Goal: Information Seeking & Learning: Learn about a topic

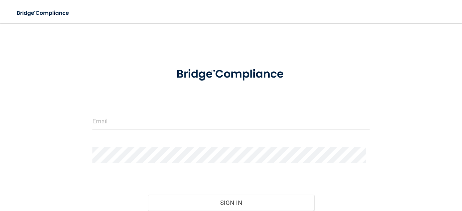
scroll to position [6, 0]
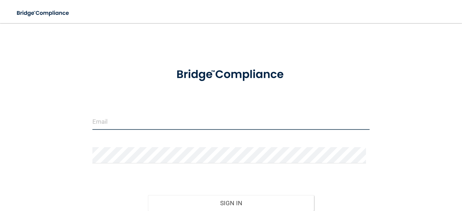
click at [153, 125] on input "email" at bounding box center [230, 122] width 277 height 16
type input "LAINEY.RHAME@CAMPSMILE.COM"
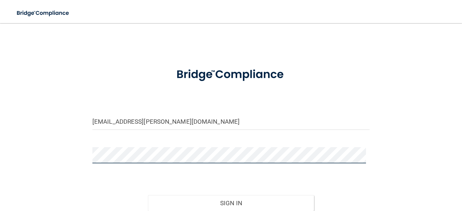
click at [148, 195] on button "Sign In" at bounding box center [231, 203] width 166 height 16
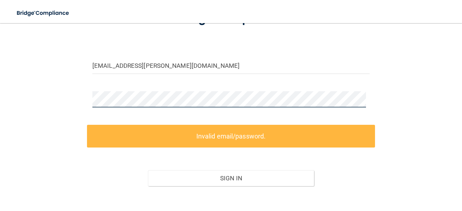
scroll to position [71, 0]
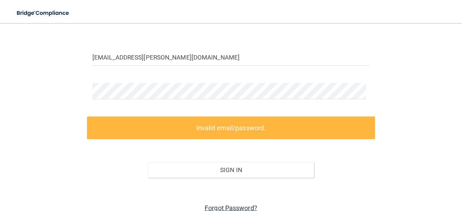
click at [216, 205] on link "Forgot Password?" at bounding box center [231, 208] width 53 height 8
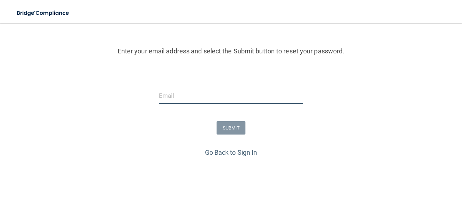
click at [236, 94] on input "email" at bounding box center [231, 96] width 144 height 16
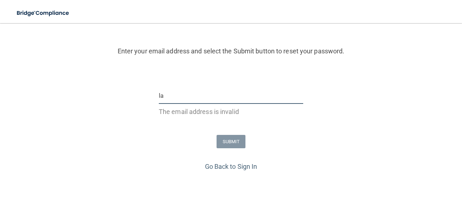
type input "LAINEY.RHAME@CAMPSMILE.COM"
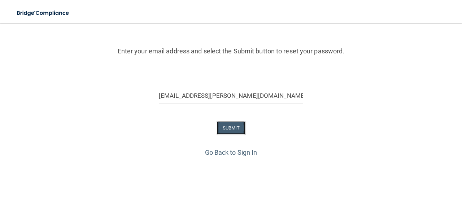
click at [232, 133] on button "SUBMIT" at bounding box center [231, 127] width 29 height 13
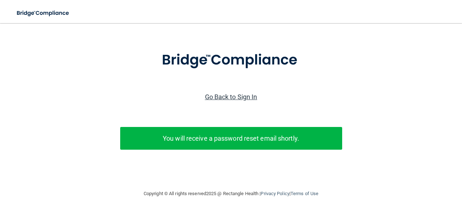
click at [233, 93] on link "Go Back to Sign In" at bounding box center [231, 97] width 52 height 8
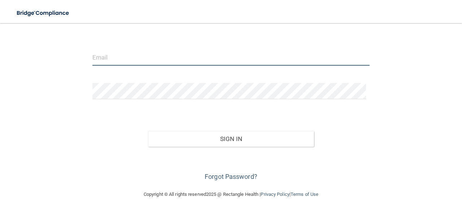
click at [204, 62] on input "email" at bounding box center [230, 57] width 277 height 16
click at [173, 53] on input "email" at bounding box center [230, 57] width 277 height 16
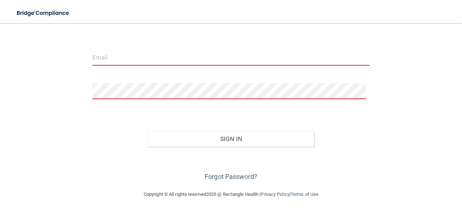
type input "LAINEY.RHAME@CAMPSMILE.COM"
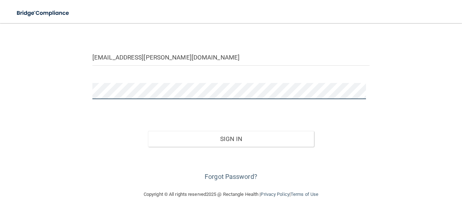
click at [148, 131] on button "Sign In" at bounding box center [231, 139] width 166 height 16
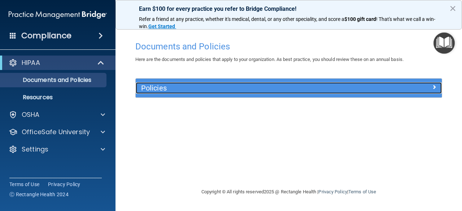
click at [196, 90] on h5 "Policies" at bounding box center [250, 88] width 219 height 8
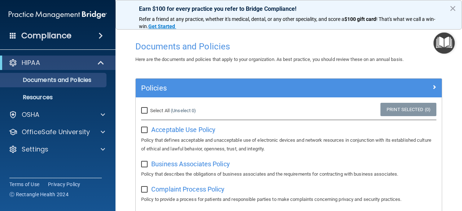
click at [147, 109] on input "Select All (Unselect 0) Unselect All" at bounding box center [145, 111] width 8 height 6
checkbox input "true"
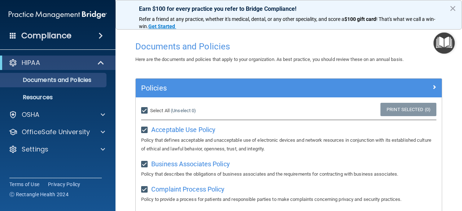
checkbox input "true"
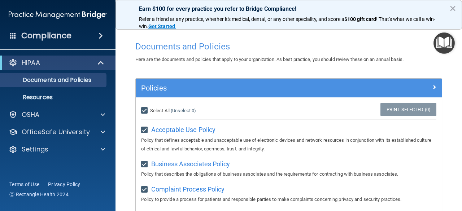
checkbox input "true"
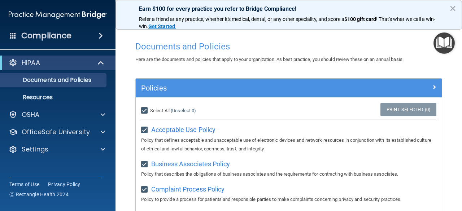
checkbox input "true"
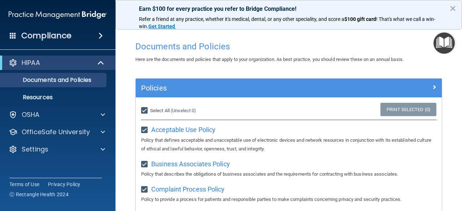
checkbox input "true"
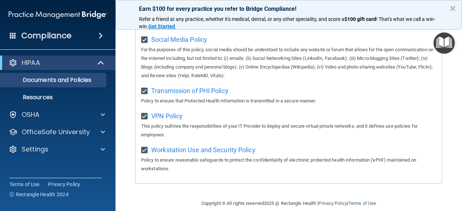
scroll to position [590, 0]
click at [453, 7] on button "×" at bounding box center [452, 9] width 7 height 12
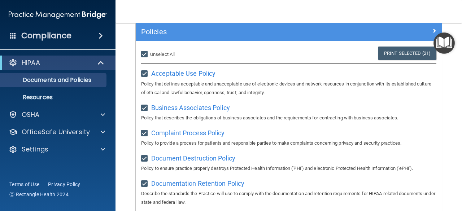
scroll to position [0, 0]
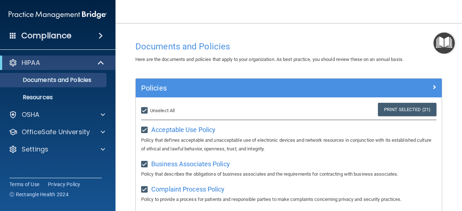
click at [143, 110] on input "Select All (Unselect 21) Unselect All" at bounding box center [145, 111] width 8 height 6
checkbox input "false"
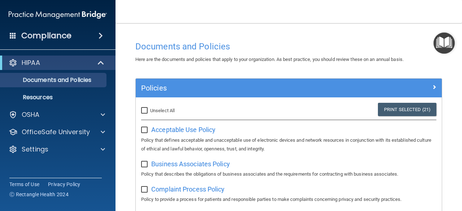
checkbox input "false"
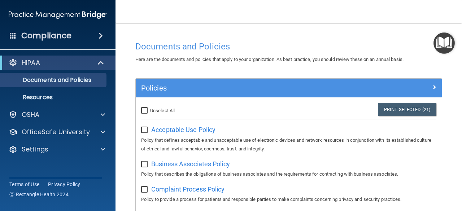
checkbox input "false"
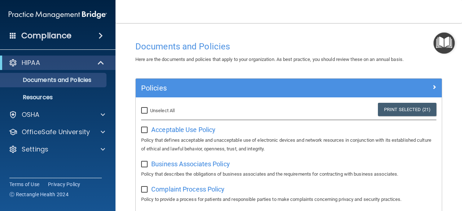
checkbox input "false"
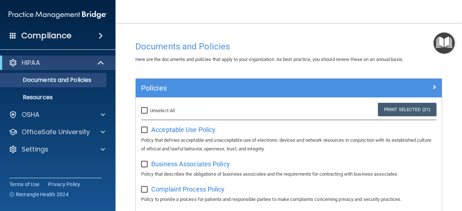
checkbox input "false"
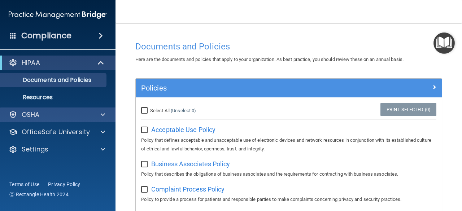
click at [54, 109] on div "OSHA" at bounding box center [58, 115] width 116 height 14
click at [91, 110] on div "OSHA" at bounding box center [58, 115] width 116 height 14
click at [102, 113] on span at bounding box center [103, 114] width 4 height 9
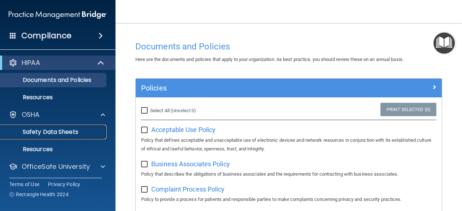
click at [72, 131] on p "Safety Data Sheets" at bounding box center [54, 131] width 99 height 7
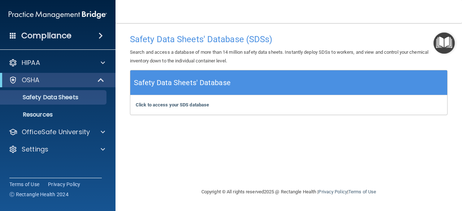
click at [84, 38] on div "Compliance" at bounding box center [57, 36] width 115 height 16
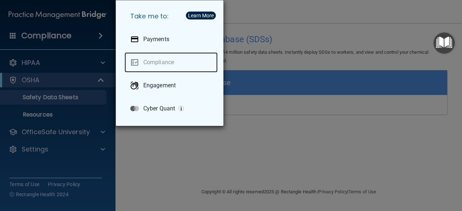
click at [166, 66] on link "Compliance" at bounding box center [171, 62] width 93 height 20
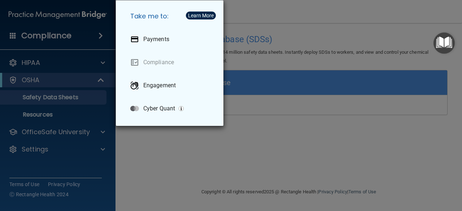
click at [149, 143] on div "Take me to: Payments Compliance Engagement Cyber Quant" at bounding box center [231, 105] width 462 height 211
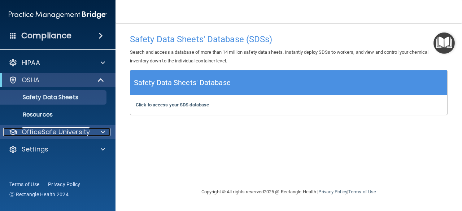
click at [77, 131] on p "OfficeSafe University" at bounding box center [56, 132] width 68 height 9
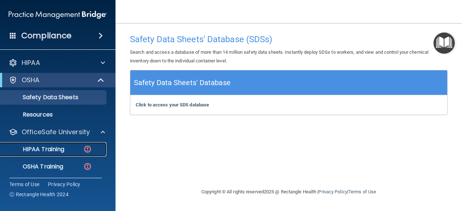
click at [66, 149] on div "HIPAA Training" at bounding box center [54, 149] width 99 height 7
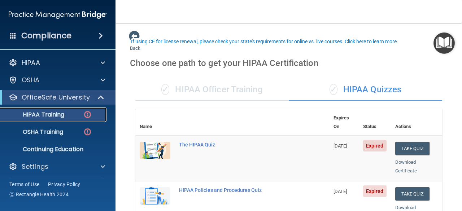
scroll to position [60, 0]
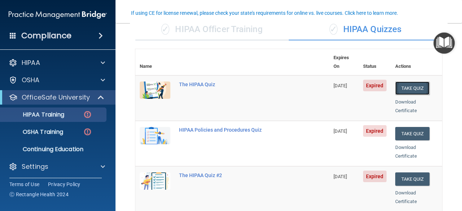
click at [415, 82] on button "Take Quiz" at bounding box center [412, 88] width 35 height 13
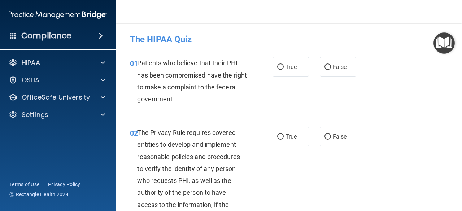
click at [446, 49] on img "Open Resource Center" at bounding box center [443, 42] width 21 height 21
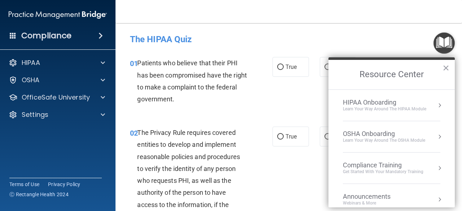
click at [446, 49] on img "Open Resource Center" at bounding box center [443, 42] width 21 height 21
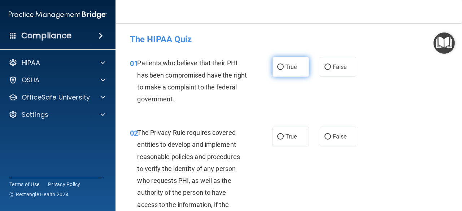
click at [279, 61] on label "True" at bounding box center [290, 67] width 36 height 20
click at [279, 65] on input "True" at bounding box center [280, 67] width 6 height 5
radio input "true"
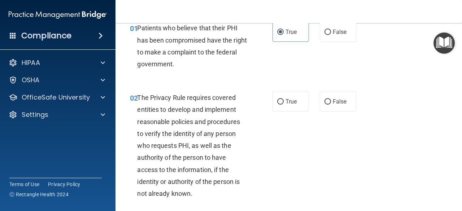
scroll to position [67, 0]
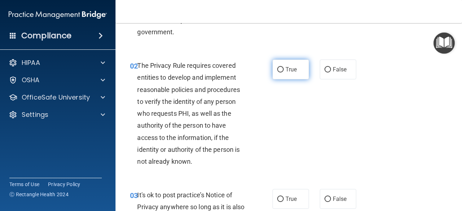
click at [285, 66] on span "True" at bounding box center [290, 69] width 11 height 7
click at [284, 67] on input "True" at bounding box center [280, 69] width 6 height 5
radio input "true"
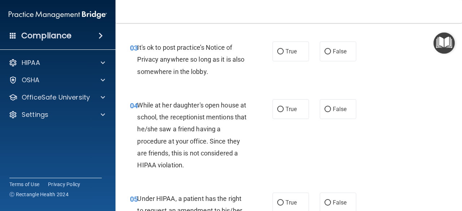
scroll to position [217, 0]
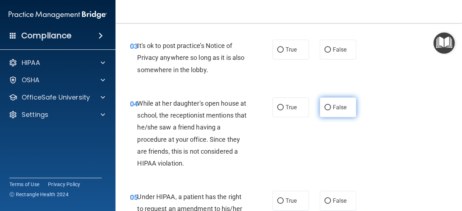
click at [336, 113] on label "False" at bounding box center [338, 107] width 36 height 20
click at [331, 110] on input "False" at bounding box center [327, 107] width 6 height 5
radio input "true"
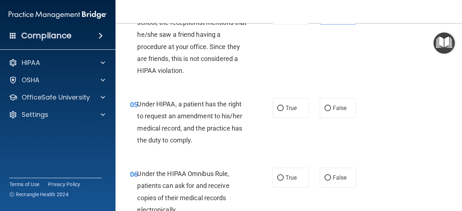
scroll to position [310, 0]
click at [291, 103] on label "True" at bounding box center [290, 108] width 36 height 20
click at [284, 105] on input "True" at bounding box center [280, 107] width 6 height 5
radio input "true"
click at [291, 103] on label "True" at bounding box center [290, 108] width 36 height 20
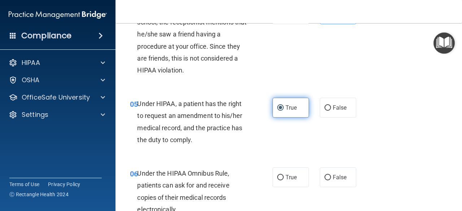
click at [284, 105] on input "True" at bounding box center [280, 107] width 6 height 5
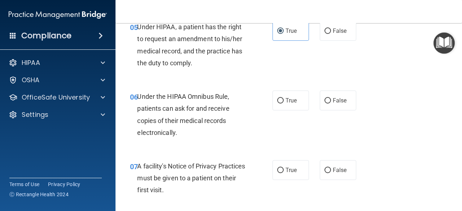
scroll to position [387, 0]
click at [277, 99] on input "True" at bounding box center [280, 100] width 6 height 5
radio input "true"
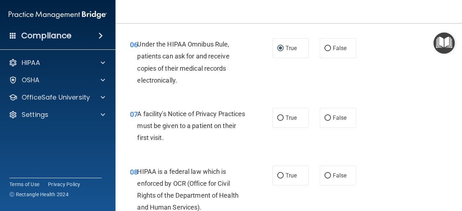
scroll to position [444, 0]
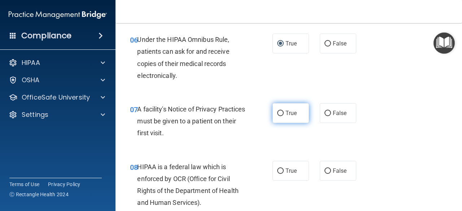
click at [285, 118] on label "True" at bounding box center [290, 113] width 36 height 20
click at [284, 116] on input "True" at bounding box center [280, 113] width 6 height 5
radio input "true"
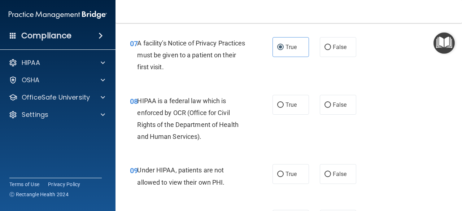
scroll to position [514, 0]
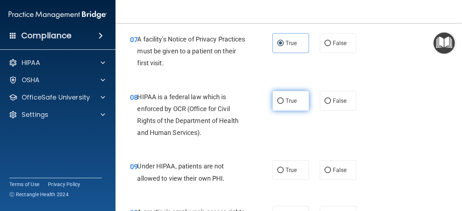
click at [297, 106] on label "True" at bounding box center [290, 101] width 36 height 20
click at [284, 104] on input "True" at bounding box center [280, 101] width 6 height 5
radio input "true"
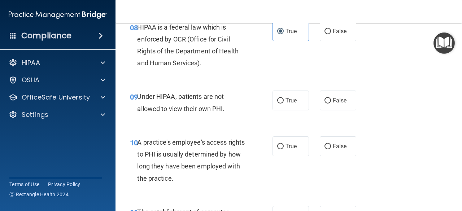
scroll to position [584, 0]
click at [327, 96] on label "False" at bounding box center [338, 100] width 36 height 20
click at [327, 98] on input "False" at bounding box center [327, 100] width 6 height 5
radio input "true"
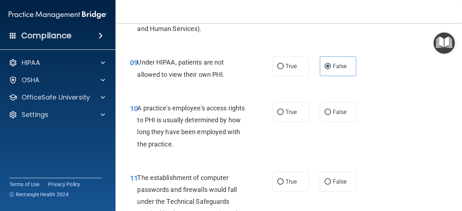
scroll to position [639, 0]
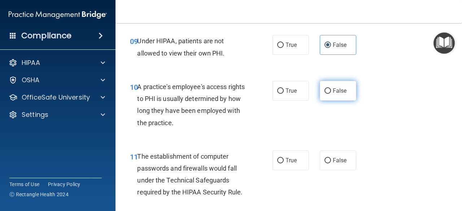
click at [333, 93] on span "False" at bounding box center [340, 90] width 14 height 7
click at [329, 93] on input "False" at bounding box center [327, 90] width 6 height 5
radio input "true"
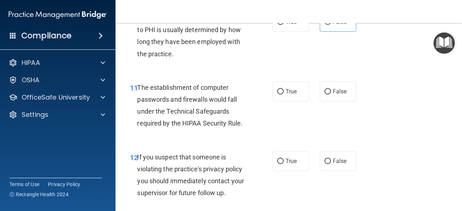
scroll to position [708, 0]
click at [289, 93] on span "True" at bounding box center [290, 91] width 11 height 7
click at [284, 93] on input "True" at bounding box center [280, 91] width 6 height 5
radio input "true"
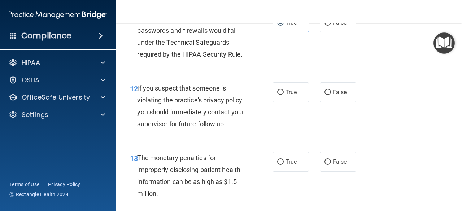
scroll to position [777, 0]
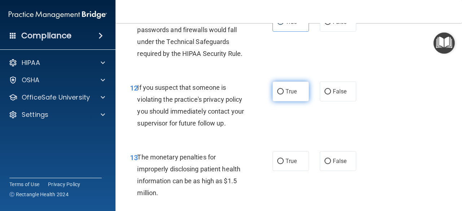
click at [284, 98] on label "True" at bounding box center [290, 92] width 36 height 20
click at [284, 95] on input "True" at bounding box center [280, 91] width 6 height 5
radio input "true"
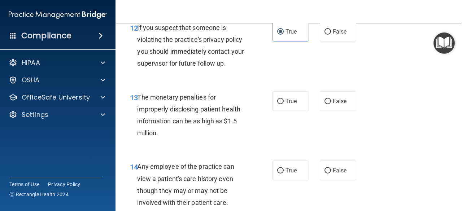
scroll to position [843, 0]
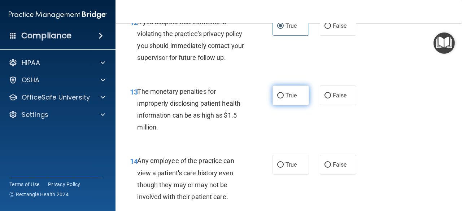
click at [292, 92] on span "True" at bounding box center [290, 95] width 11 height 7
click at [284, 93] on input "True" at bounding box center [280, 95] width 6 height 5
radio input "true"
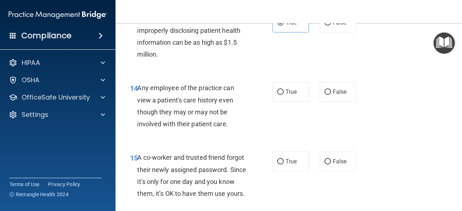
scroll to position [921, 0]
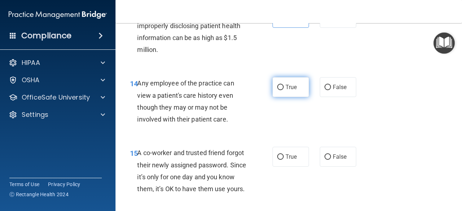
click at [299, 82] on label "True" at bounding box center [290, 87] width 36 height 20
click at [284, 85] on input "True" at bounding box center [280, 87] width 6 height 5
radio input "true"
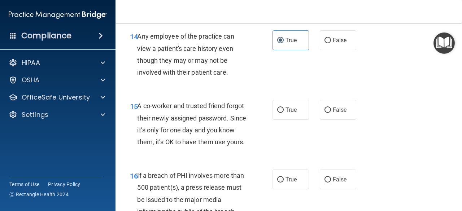
scroll to position [968, 0]
click at [336, 109] on span "False" at bounding box center [340, 109] width 14 height 7
click at [331, 109] on input "False" at bounding box center [327, 109] width 6 height 5
radio input "true"
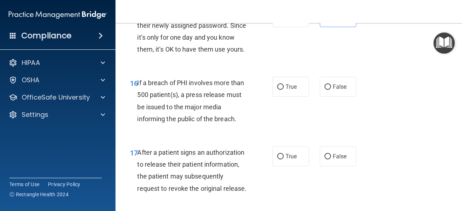
scroll to position [1061, 0]
click at [278, 90] on input "True" at bounding box center [280, 86] width 6 height 5
radio input "true"
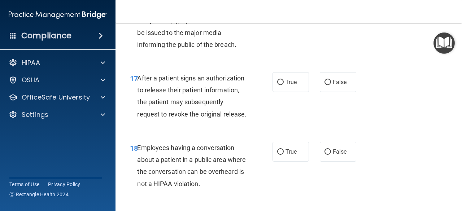
scroll to position [1135, 0]
click at [286, 85] on span "True" at bounding box center [290, 81] width 11 height 7
click at [284, 85] on input "True" at bounding box center [280, 81] width 6 height 5
radio input "true"
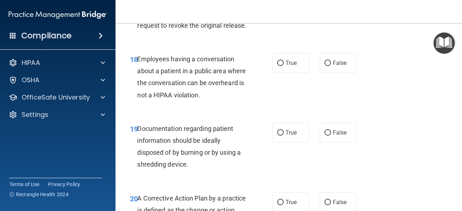
scroll to position [1224, 0]
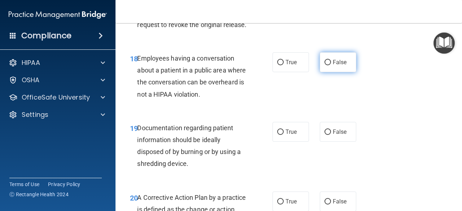
click at [331, 72] on label "False" at bounding box center [338, 62] width 36 height 20
click at [331, 65] on input "False" at bounding box center [327, 62] width 6 height 5
radio input "true"
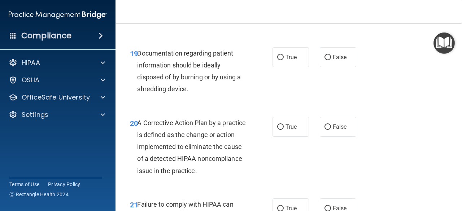
scroll to position [1301, 0]
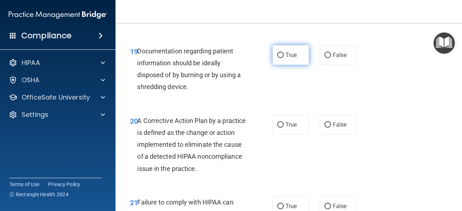
click at [291, 65] on label "True" at bounding box center [290, 55] width 36 height 20
click at [284, 58] on input "True" at bounding box center [280, 55] width 6 height 5
radio input "true"
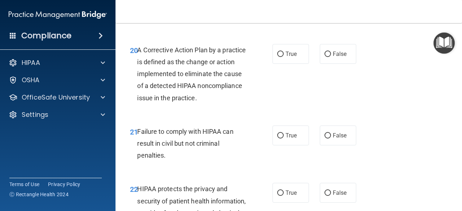
scroll to position [1373, 0]
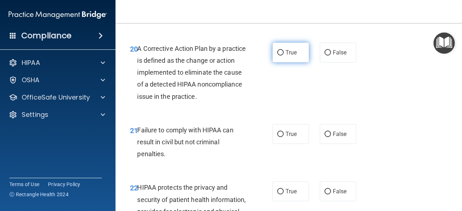
click at [288, 62] on label "True" at bounding box center [290, 53] width 36 height 20
click at [284, 56] on input "True" at bounding box center [280, 52] width 6 height 5
radio input "true"
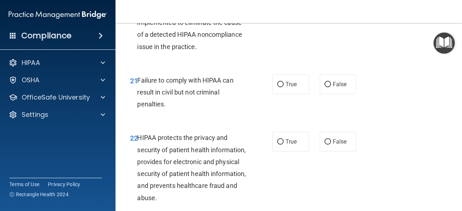
scroll to position [1441, 0]
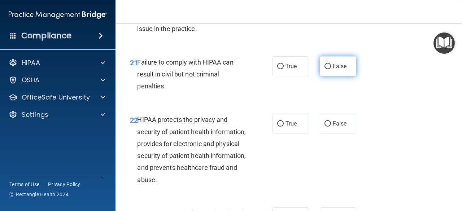
click at [324, 76] on label "False" at bounding box center [338, 66] width 36 height 20
click at [324, 69] on input "False" at bounding box center [327, 66] width 6 height 5
radio input "true"
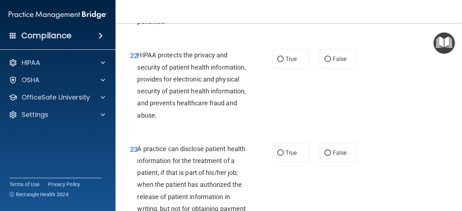
scroll to position [1513, 0]
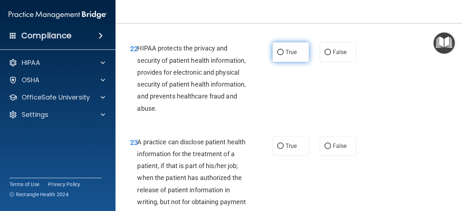
click at [290, 56] on span "True" at bounding box center [290, 52] width 11 height 7
click at [284, 55] on input "True" at bounding box center [280, 52] width 6 height 5
radio input "true"
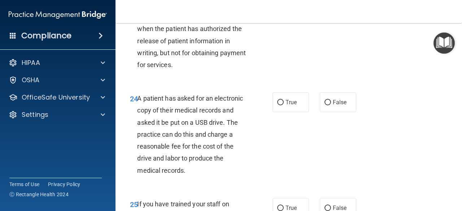
scroll to position [1628, 0]
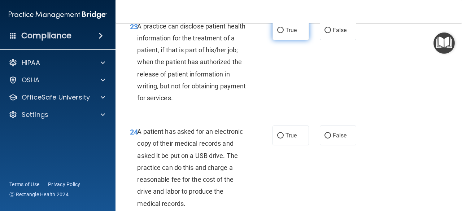
click at [277, 33] on input "True" at bounding box center [280, 30] width 6 height 5
radio input "true"
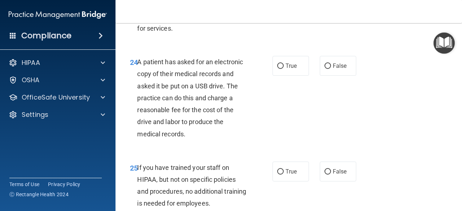
scroll to position [1704, 0]
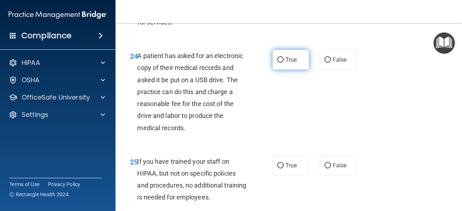
click at [281, 70] on label "True" at bounding box center [290, 60] width 36 height 20
click at [281, 63] on input "True" at bounding box center [280, 59] width 6 height 5
radio input "true"
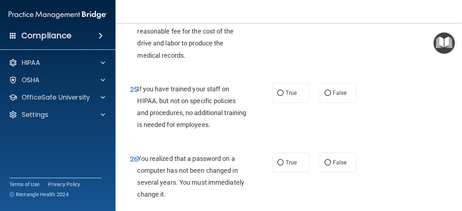
scroll to position [1784, 0]
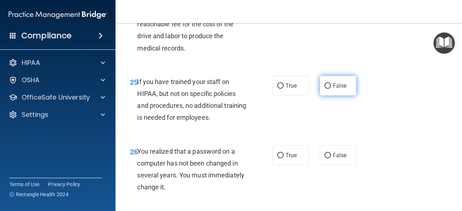
click at [331, 96] on label "False" at bounding box center [338, 86] width 36 height 20
click at [331, 89] on input "False" at bounding box center [327, 85] width 6 height 5
radio input "true"
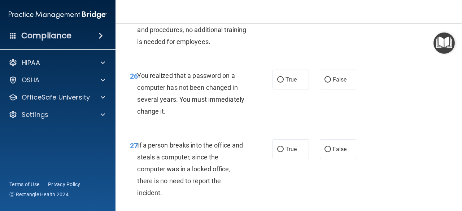
scroll to position [1861, 0]
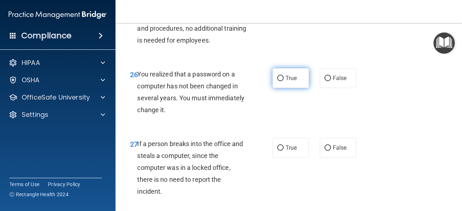
click at [295, 88] on label "True" at bounding box center [290, 78] width 36 height 20
click at [284, 81] on input "True" at bounding box center [280, 78] width 6 height 5
radio input "true"
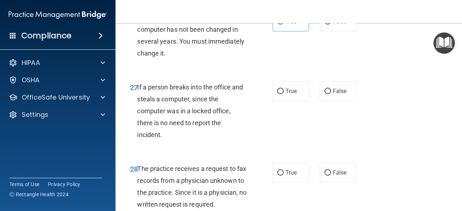
scroll to position [1926, 0]
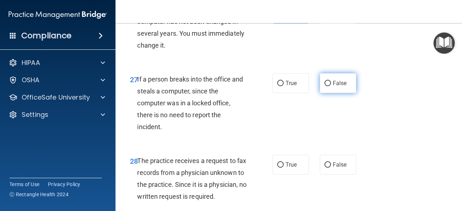
click at [323, 93] on label "False" at bounding box center [338, 83] width 36 height 20
click at [324, 86] on input "False" at bounding box center [327, 83] width 6 height 5
radio input "true"
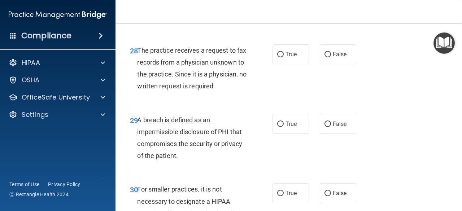
scroll to position [2037, 0]
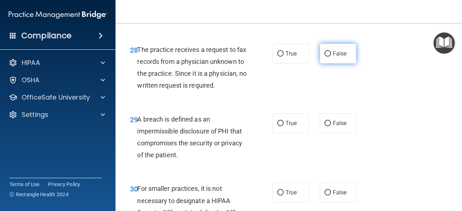
click at [331, 64] on label "False" at bounding box center [338, 54] width 36 height 20
click at [331, 57] on input "False" at bounding box center [327, 53] width 6 height 5
radio input "true"
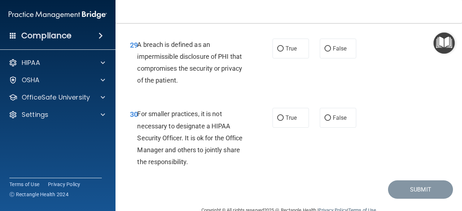
scroll to position [2113, 0]
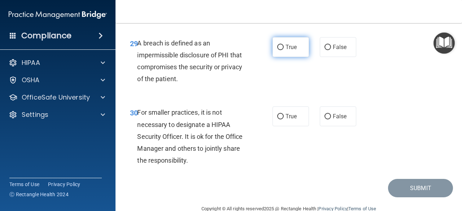
click at [280, 57] on label "True" at bounding box center [290, 47] width 36 height 20
click at [280, 50] on input "True" at bounding box center [280, 47] width 6 height 5
radio input "true"
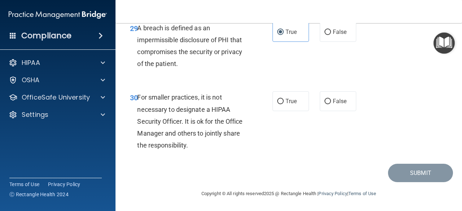
scroll to position [2164, 0]
click at [276, 98] on label "True" at bounding box center [290, 101] width 36 height 20
click at [277, 99] on input "True" at bounding box center [280, 101] width 6 height 5
radio input "true"
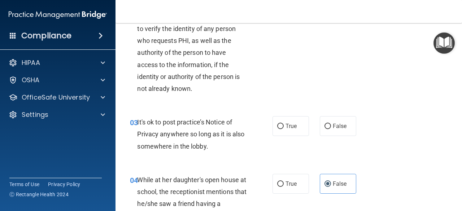
scroll to position [140, 0]
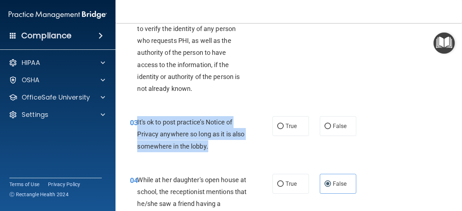
drag, startPoint x: 221, startPoint y: 150, endPoint x: 137, endPoint y: 123, distance: 88.0
click at [137, 123] on div "It's ok to post practice’s Notice of Privacy anywhere so long as it is also som…" at bounding box center [194, 134] width 115 height 36
copy span "It's ok to post practice’s Notice of Privacy anywhere so long as it is also som…"
click at [137, 123] on span "It's ok to post practice’s Notice of Privacy anywhere so long as it is also som…" at bounding box center [190, 133] width 107 height 31
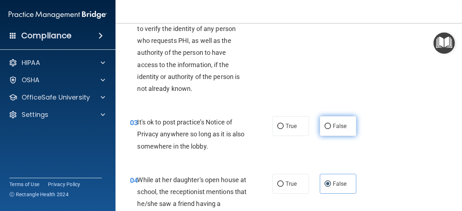
click at [336, 124] on span "False" at bounding box center [340, 126] width 14 height 7
click at [331, 124] on input "False" at bounding box center [327, 126] width 6 height 5
radio input "true"
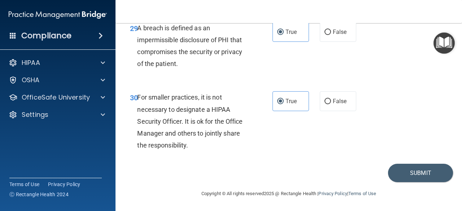
scroll to position [2164, 0]
click at [434, 174] on button "Submit" at bounding box center [420, 173] width 65 height 18
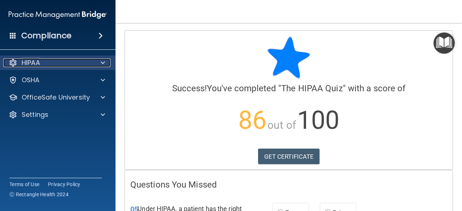
click at [74, 61] on div "HIPAA" at bounding box center [48, 62] width 90 height 9
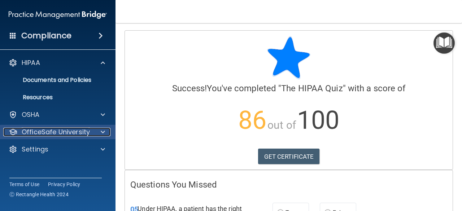
click at [80, 128] on p "OfficeSafe University" at bounding box center [56, 132] width 68 height 9
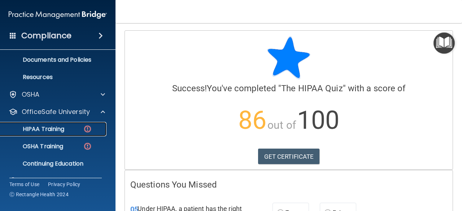
click at [70, 130] on div "HIPAA Training" at bounding box center [54, 129] width 99 height 7
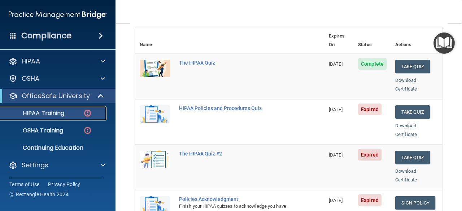
scroll to position [83, 0]
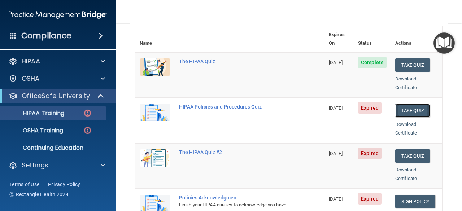
click at [403, 104] on button "Take Quiz" at bounding box center [412, 110] width 35 height 13
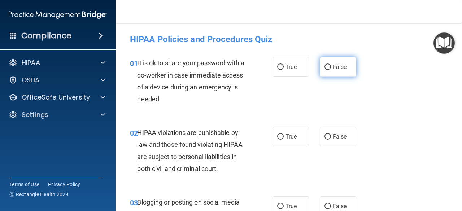
click at [341, 65] on span "False" at bounding box center [340, 67] width 14 height 7
click at [331, 65] on input "False" at bounding box center [327, 67] width 6 height 5
radio input "true"
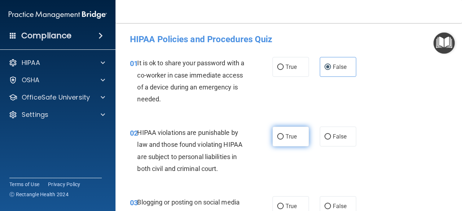
click at [285, 141] on label "True" at bounding box center [290, 137] width 36 height 20
click at [284, 140] on input "True" at bounding box center [280, 136] width 6 height 5
radio input "true"
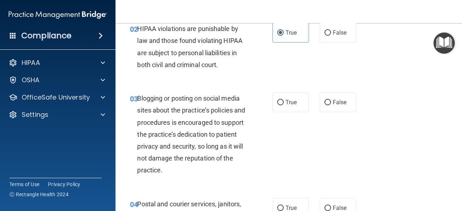
scroll to position [104, 0]
click at [288, 93] on label "True" at bounding box center [290, 102] width 36 height 20
click at [284, 100] on input "True" at bounding box center [280, 102] width 6 height 5
radio input "true"
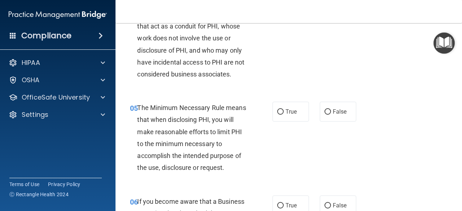
scroll to position [306, 0]
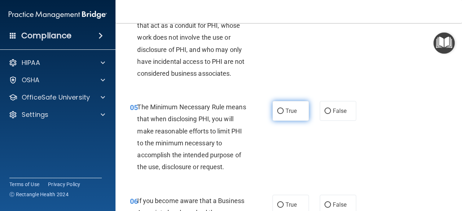
click at [296, 118] on label "True" at bounding box center [290, 111] width 36 height 20
click at [284, 114] on input "True" at bounding box center [280, 111] width 6 height 5
radio input "true"
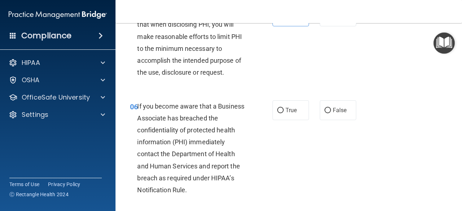
scroll to position [411, 0]
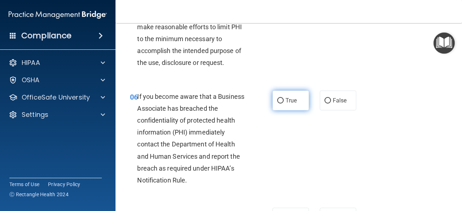
click at [276, 106] on label "True" at bounding box center [290, 101] width 36 height 20
click at [277, 104] on input "True" at bounding box center [280, 100] width 6 height 5
radio input "true"
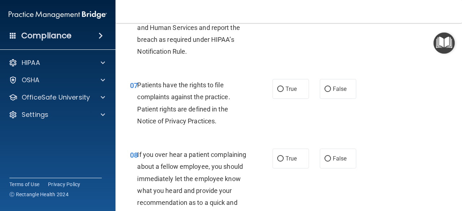
scroll to position [540, 0]
click at [286, 100] on div "07 Patients have the rights to file complaints against the practice. Patient ri…" at bounding box center [289, 105] width 328 height 70
click at [285, 96] on label "True" at bounding box center [290, 89] width 36 height 20
click at [284, 92] on input "True" at bounding box center [280, 88] width 6 height 5
radio input "true"
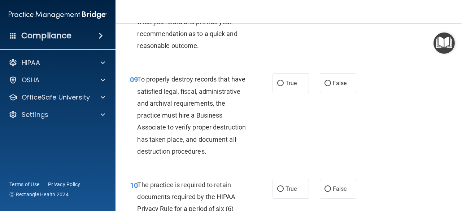
scroll to position [710, 0]
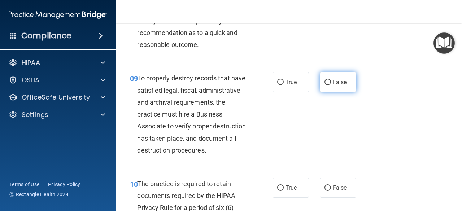
click at [326, 90] on label "False" at bounding box center [338, 82] width 36 height 20
click at [326, 85] on input "False" at bounding box center [327, 82] width 6 height 5
radio input "true"
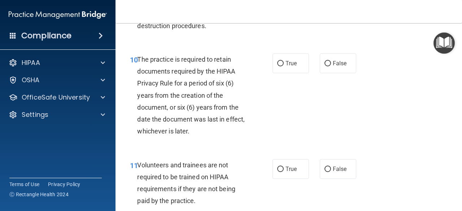
scroll to position [834, 0]
click at [277, 66] on input "True" at bounding box center [280, 63] width 6 height 5
radio input "true"
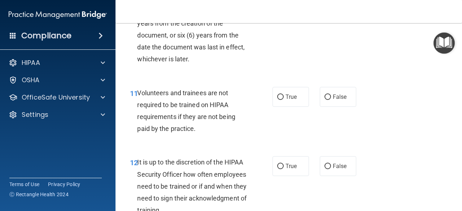
scroll to position [938, 0]
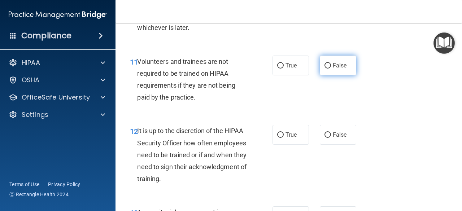
click at [328, 75] on label "False" at bounding box center [338, 66] width 36 height 20
click at [328, 69] on input "False" at bounding box center [327, 65] width 6 height 5
radio input "true"
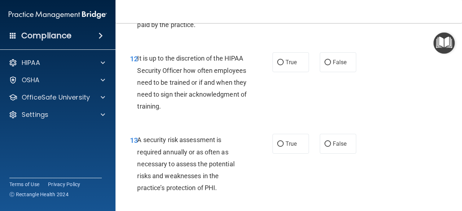
scroll to position [1013, 0]
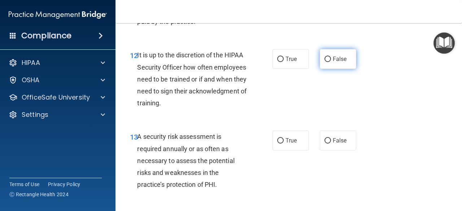
click at [333, 62] on span "False" at bounding box center [340, 59] width 14 height 7
click at [331, 62] on input "False" at bounding box center [327, 59] width 6 height 5
radio input "true"
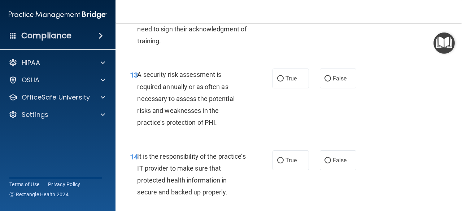
scroll to position [1077, 0]
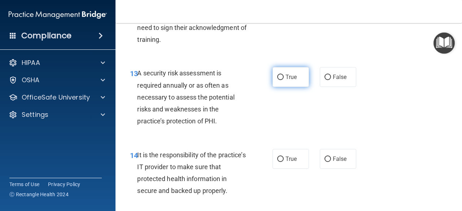
click at [286, 80] on span "True" at bounding box center [290, 77] width 11 height 7
click at [284, 80] on input "True" at bounding box center [280, 77] width 6 height 5
radio input "true"
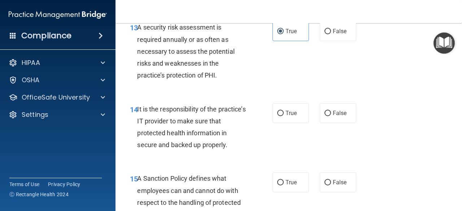
scroll to position [1154, 0]
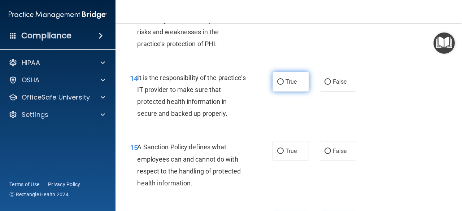
click at [294, 92] on label "True" at bounding box center [290, 82] width 36 height 20
click at [284, 85] on input "True" at bounding box center [280, 81] width 6 height 5
radio input "true"
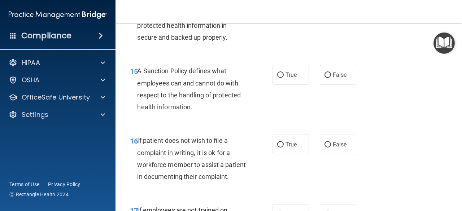
scroll to position [1235, 0]
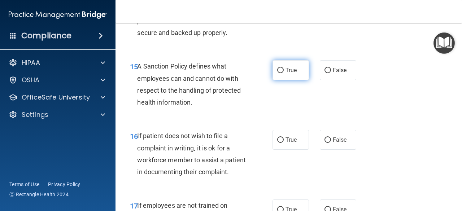
click at [290, 80] on label "True" at bounding box center [290, 70] width 36 height 20
click at [284, 73] on input "True" at bounding box center [280, 70] width 6 height 5
radio input "true"
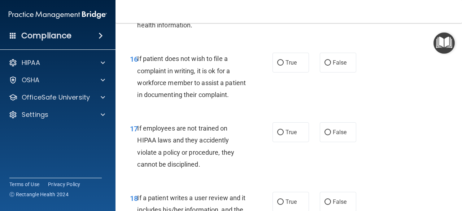
scroll to position [1313, 0]
click at [331, 72] on label "False" at bounding box center [338, 62] width 36 height 20
click at [331, 65] on input "False" at bounding box center [327, 62] width 6 height 5
radio input "true"
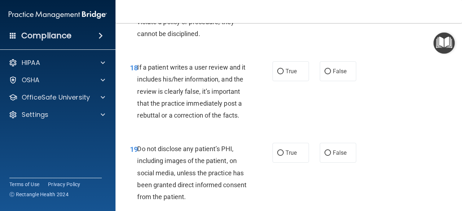
scroll to position [1460, 0]
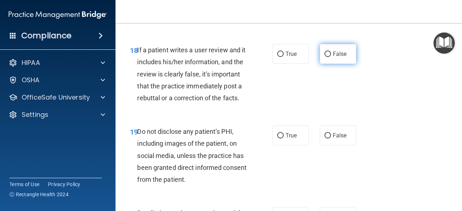
click at [324, 64] on label "False" at bounding box center [338, 54] width 36 height 20
click at [324, 57] on input "False" at bounding box center [327, 54] width 6 height 5
radio input "true"
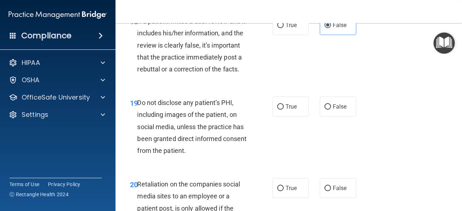
scroll to position [1525, 0]
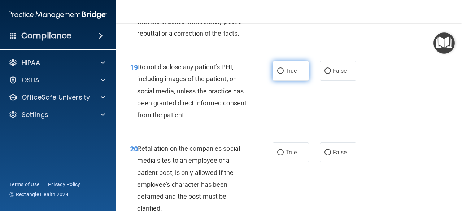
click at [275, 81] on label "True" at bounding box center [290, 71] width 36 height 20
click at [277, 74] on input "True" at bounding box center [280, 71] width 6 height 5
radio input "true"
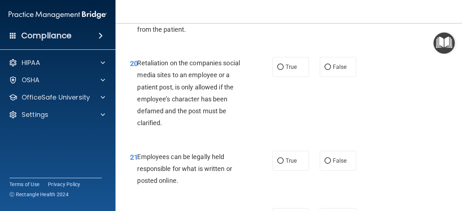
scroll to position [1615, 0]
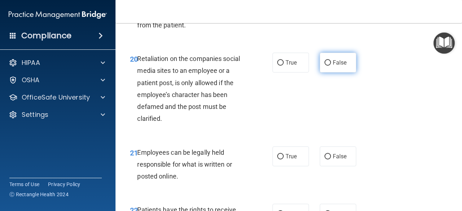
click at [335, 73] on label "False" at bounding box center [338, 63] width 36 height 20
click at [331, 66] on input "False" at bounding box center [327, 62] width 6 height 5
radio input "true"
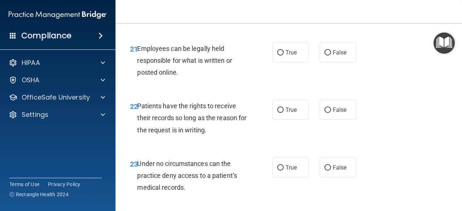
scroll to position [1719, 0]
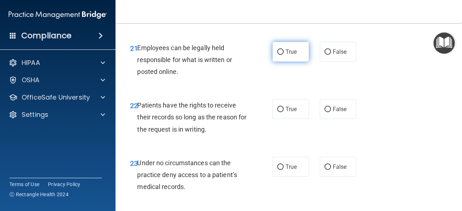
click at [296, 62] on label "True" at bounding box center [290, 52] width 36 height 20
click at [284, 55] on input "True" at bounding box center [280, 51] width 6 height 5
radio input "true"
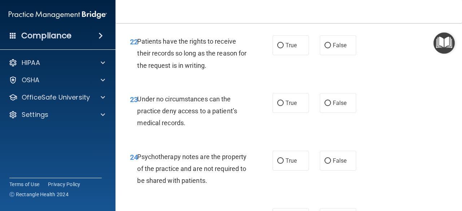
scroll to position [1784, 0]
click at [301, 55] on label "True" at bounding box center [290, 45] width 36 height 20
click at [284, 48] on input "True" at bounding box center [280, 45] width 6 height 5
radio input "true"
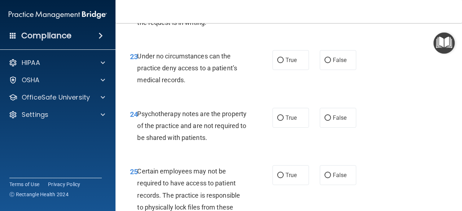
scroll to position [1836, 0]
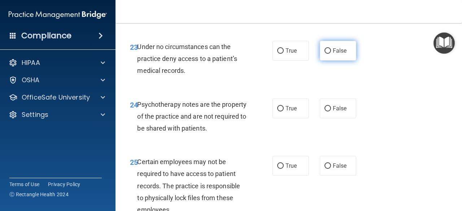
click at [329, 61] on label "False" at bounding box center [338, 51] width 36 height 20
click at [329, 54] on input "False" at bounding box center [327, 50] width 6 height 5
radio input "true"
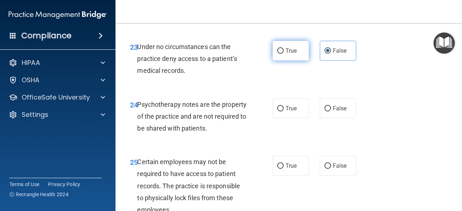
click at [293, 61] on label "True" at bounding box center [290, 51] width 36 height 20
click at [284, 54] on input "True" at bounding box center [280, 50] width 6 height 5
radio input "true"
radio input "false"
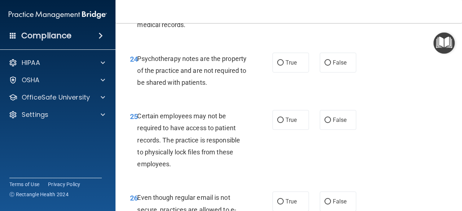
scroll to position [1884, 0]
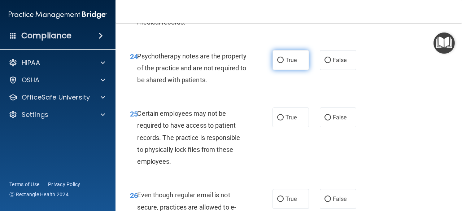
click at [272, 70] on label "True" at bounding box center [290, 60] width 36 height 20
click at [277, 63] on input "True" at bounding box center [280, 60] width 6 height 5
radio input "true"
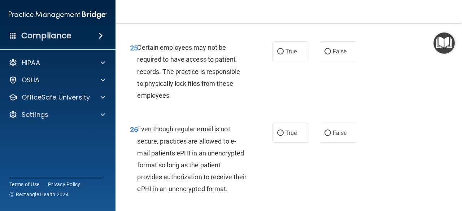
scroll to position [1959, 0]
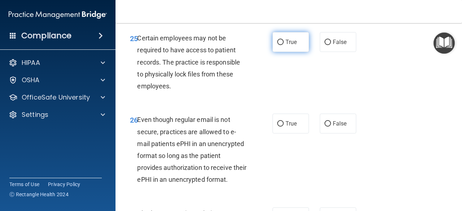
click at [280, 52] on label "True" at bounding box center [290, 42] width 36 height 20
click at [280, 45] on input "True" at bounding box center [280, 42] width 6 height 5
radio input "true"
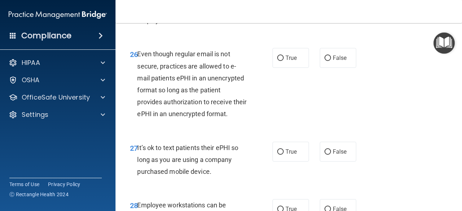
scroll to position [2036, 0]
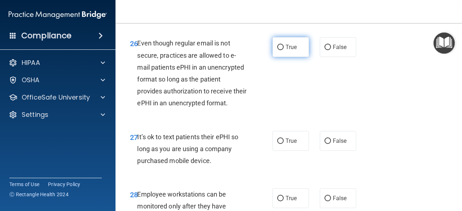
click at [278, 57] on label "True" at bounding box center [290, 47] width 36 height 20
click at [278, 50] on input "True" at bounding box center [280, 47] width 6 height 5
radio input "true"
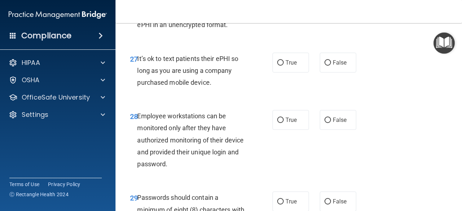
scroll to position [2117, 0]
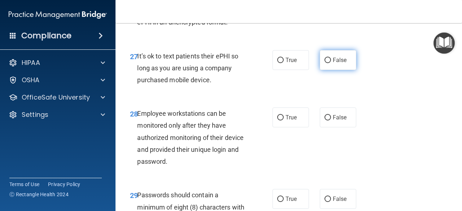
click at [334, 64] on span "False" at bounding box center [340, 60] width 14 height 7
click at [331, 63] on input "False" at bounding box center [327, 60] width 6 height 5
radio input "true"
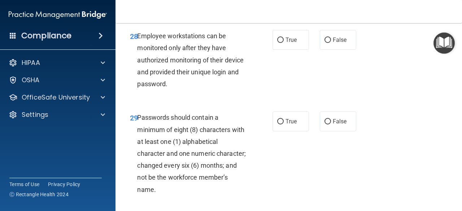
scroll to position [2195, 0]
click at [286, 49] on label "True" at bounding box center [290, 40] width 36 height 20
click at [284, 43] on input "True" at bounding box center [280, 39] width 6 height 5
radio input "true"
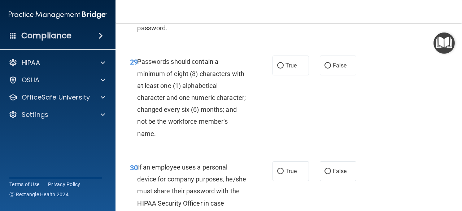
scroll to position [2284, 0]
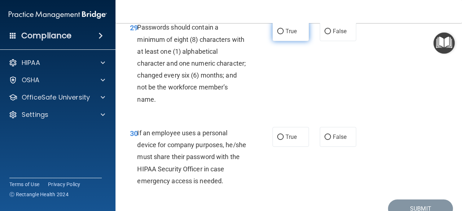
click at [283, 41] on label "True" at bounding box center [290, 31] width 36 height 20
click at [283, 34] on input "True" at bounding box center [280, 31] width 6 height 5
radio input "true"
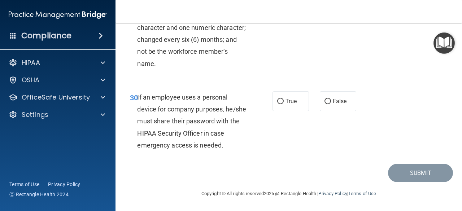
scroll to position [2367, 0]
click at [328, 100] on label "False" at bounding box center [338, 101] width 36 height 20
click at [328, 100] on input "False" at bounding box center [327, 101] width 6 height 5
radio input "true"
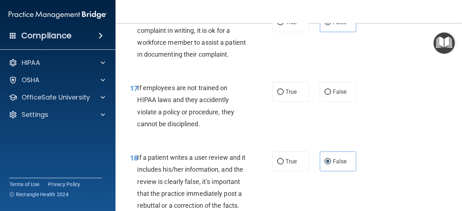
scroll to position [1353, 0]
click at [205, 130] on div "If employees are not trained on HIPAA laws and they accidently violate a policy…" at bounding box center [194, 106] width 115 height 48
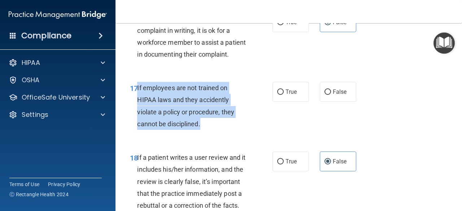
drag, startPoint x: 201, startPoint y: 160, endPoint x: 137, endPoint y: 125, distance: 72.7
click at [137, 125] on div "If employees are not trained on HIPAA laws and they accidently violate a policy…" at bounding box center [194, 106] width 115 height 48
copy span "If employees are not trained on HIPAA laws and they accidently violate a policy…"
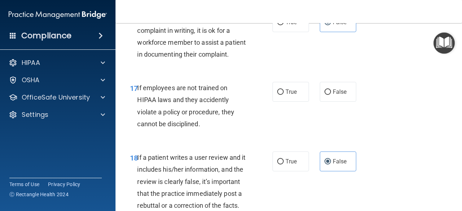
click at [178, 114] on div "17 If employees are not trained on HIPAA laws and they accidently violate a pol…" at bounding box center [289, 108] width 328 height 70
click at [336, 102] on label "False" at bounding box center [338, 92] width 36 height 20
click at [331, 95] on input "False" at bounding box center [327, 92] width 6 height 5
radio input "true"
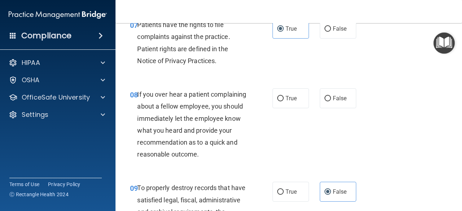
scroll to position [600, 0]
click at [341, 91] on label "False" at bounding box center [338, 98] width 36 height 20
click at [331, 96] on input "False" at bounding box center [327, 98] width 6 height 5
radio input "true"
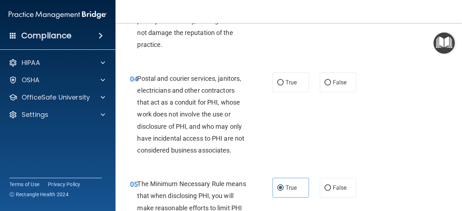
scroll to position [230, 0]
click at [277, 80] on input "True" at bounding box center [280, 82] width 6 height 5
radio input "true"
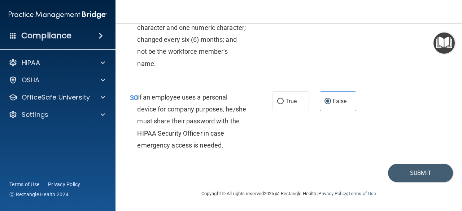
scroll to position [2367, 0]
click at [423, 176] on button "Submit" at bounding box center [420, 173] width 65 height 18
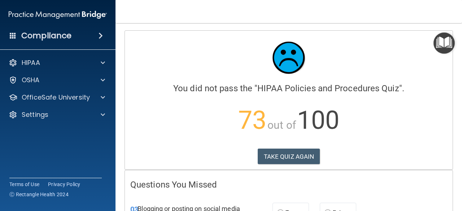
drag, startPoint x: 303, startPoint y: 156, endPoint x: 273, endPoint y: 144, distance: 32.4
click at [273, 144] on div "Calculating your score.... You did not pass the " HIPAA Policies and Procedures…" at bounding box center [289, 100] width 328 height 139
click at [279, 153] on button "TAKE QUIZ AGAIN" at bounding box center [289, 157] width 62 height 16
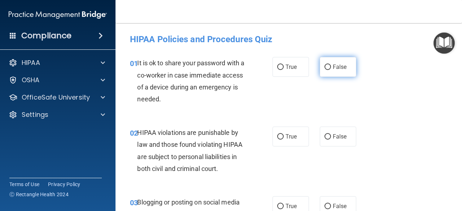
click at [323, 70] on label "False" at bounding box center [338, 67] width 36 height 20
click at [324, 70] on input "False" at bounding box center [327, 67] width 6 height 5
radio input "true"
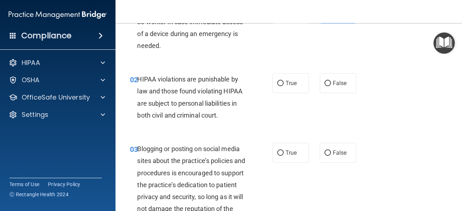
scroll to position [61, 0]
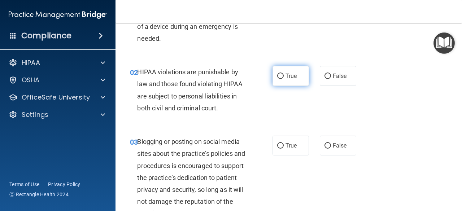
click at [296, 77] on label "True" at bounding box center [290, 76] width 36 height 20
click at [284, 77] on input "True" at bounding box center [280, 76] width 6 height 5
radio input "true"
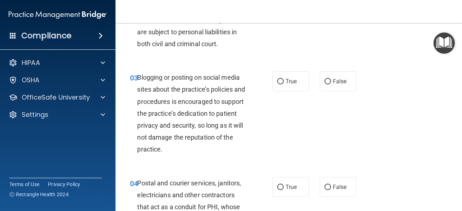
scroll to position [126, 0]
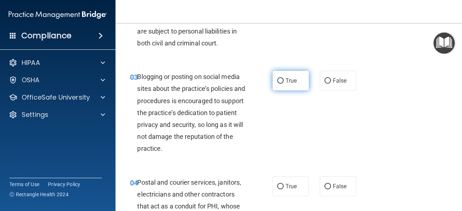
click at [281, 90] on label "True" at bounding box center [290, 81] width 36 height 20
click at [281, 84] on input "True" at bounding box center [280, 80] width 6 height 5
radio input "true"
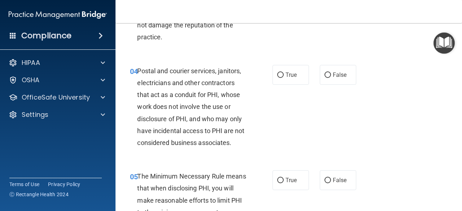
scroll to position [237, 0]
click at [294, 75] on label "True" at bounding box center [290, 75] width 36 height 20
click at [284, 75] on input "True" at bounding box center [280, 74] width 6 height 5
radio input "true"
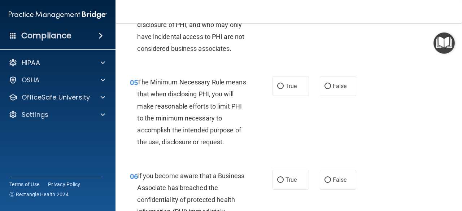
scroll to position [340, 0]
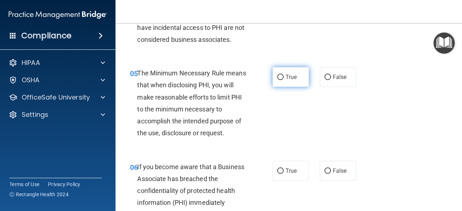
click at [280, 78] on input "True" at bounding box center [280, 77] width 6 height 5
radio input "true"
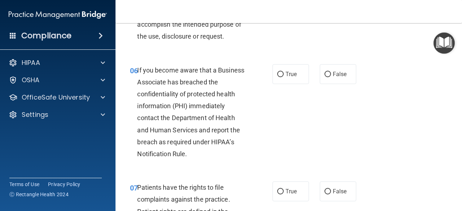
scroll to position [438, 0]
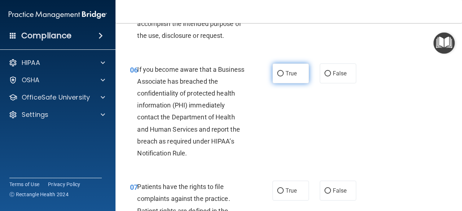
click at [286, 75] on span "True" at bounding box center [290, 73] width 11 height 7
click at [284, 75] on input "True" at bounding box center [280, 73] width 6 height 5
radio input "true"
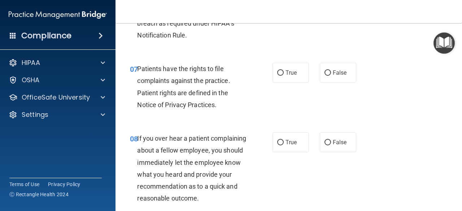
scroll to position [561, 0]
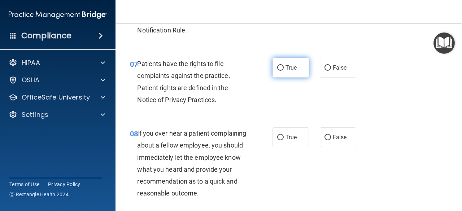
click at [294, 73] on label "True" at bounding box center [290, 68] width 36 height 20
click at [284, 71] on input "True" at bounding box center [280, 67] width 6 height 5
radio input "true"
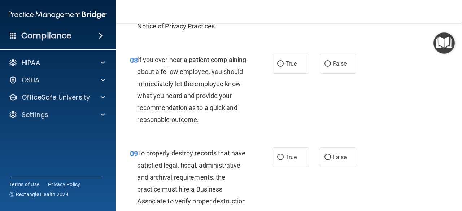
scroll to position [637, 0]
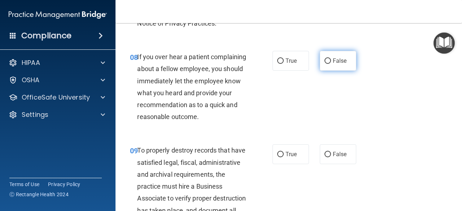
click at [327, 56] on label "False" at bounding box center [338, 61] width 36 height 20
click at [327, 58] on input "False" at bounding box center [327, 60] width 6 height 5
radio input "true"
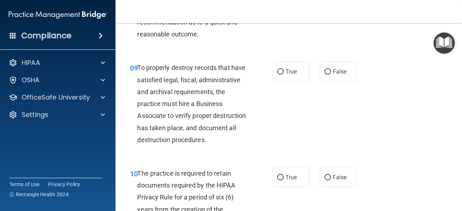
scroll to position [733, 0]
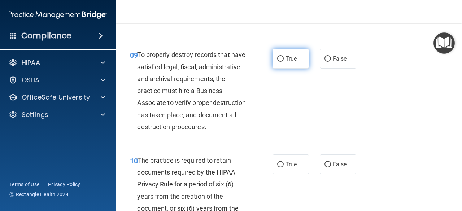
click at [284, 69] on label "True" at bounding box center [290, 59] width 36 height 20
click at [284, 62] on input "True" at bounding box center [280, 58] width 6 height 5
radio input "true"
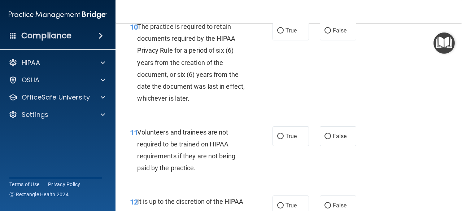
scroll to position [868, 0]
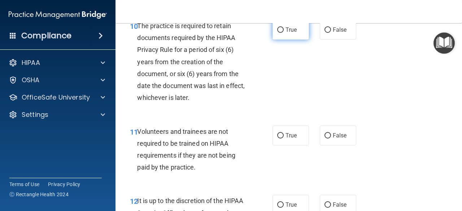
click at [288, 40] on label "True" at bounding box center [290, 30] width 36 height 20
click at [284, 33] on input "True" at bounding box center [280, 29] width 6 height 5
radio input "true"
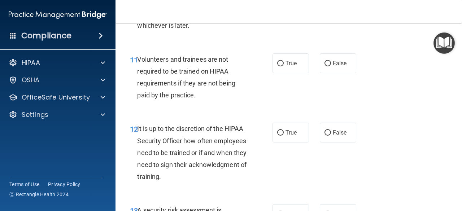
scroll to position [944, 0]
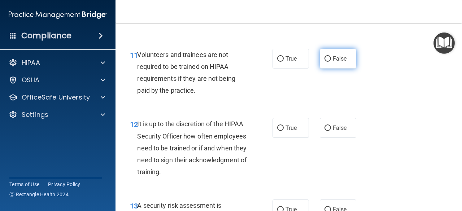
click at [320, 69] on label "False" at bounding box center [338, 59] width 36 height 20
click at [324, 62] on input "False" at bounding box center [327, 58] width 6 height 5
radio input "true"
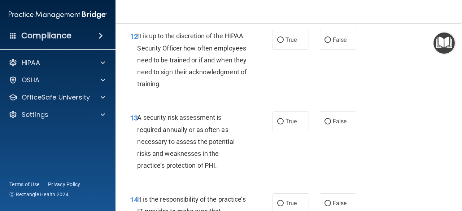
scroll to position [1033, 0]
click at [328, 49] on label "False" at bounding box center [338, 40] width 36 height 20
click at [328, 43] on input "False" at bounding box center [327, 39] width 6 height 5
radio input "true"
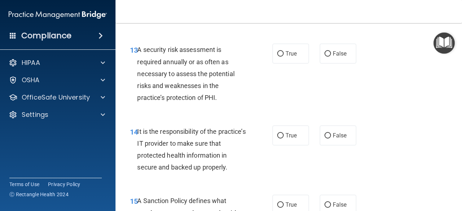
scroll to position [1101, 0]
click at [280, 63] on label "True" at bounding box center [290, 53] width 36 height 20
click at [280, 56] on input "True" at bounding box center [280, 53] width 6 height 5
radio input "true"
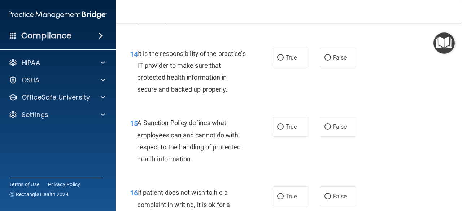
scroll to position [1179, 0]
click at [333, 61] on span "False" at bounding box center [340, 57] width 14 height 7
click at [331, 60] on input "False" at bounding box center [327, 57] width 6 height 5
radio input "true"
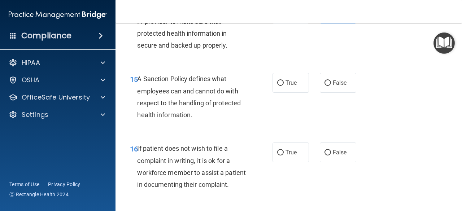
scroll to position [1223, 0]
click at [333, 86] on span "False" at bounding box center [340, 82] width 14 height 7
click at [330, 86] on input "False" at bounding box center [327, 82] width 6 height 5
radio input "true"
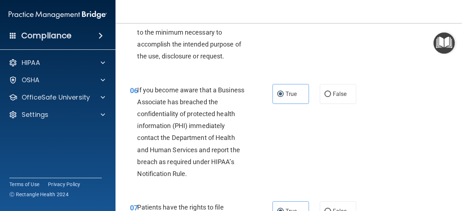
scroll to position [418, 0]
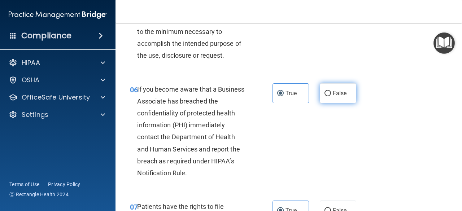
click at [336, 88] on label "False" at bounding box center [338, 93] width 36 height 20
click at [331, 91] on input "False" at bounding box center [327, 93] width 6 height 5
radio input "true"
radio input "false"
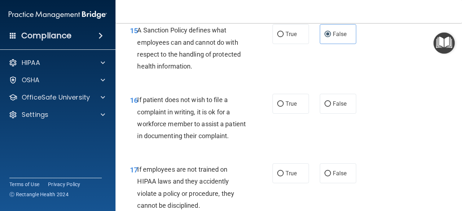
scroll to position [1278, 0]
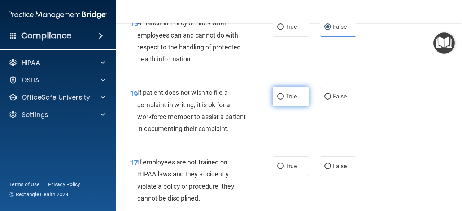
click at [278, 100] on input "True" at bounding box center [280, 96] width 6 height 5
radio input "true"
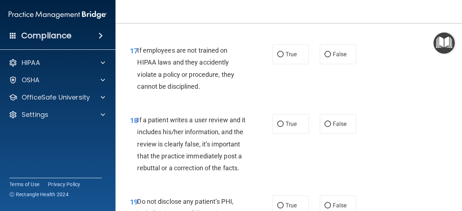
scroll to position [1397, 0]
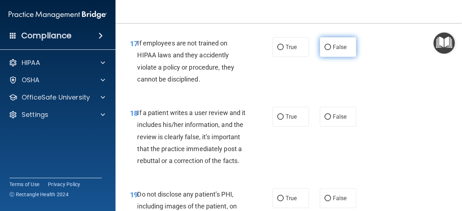
click at [324, 50] on input "False" at bounding box center [327, 47] width 6 height 5
radio input "true"
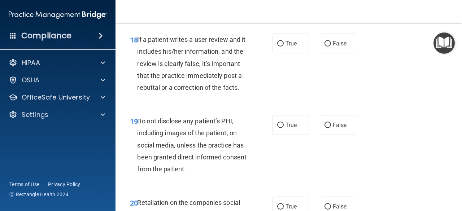
scroll to position [1471, 0]
click at [335, 53] on label "False" at bounding box center [338, 43] width 36 height 20
click at [331, 46] on input "False" at bounding box center [327, 43] width 6 height 5
radio input "true"
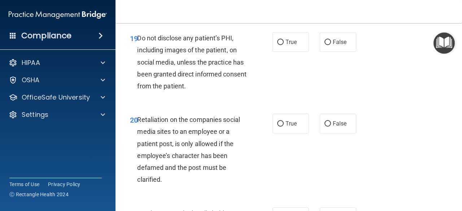
scroll to position [1555, 0]
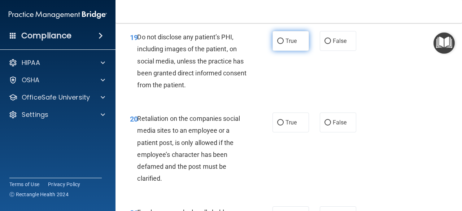
click at [282, 51] on label "True" at bounding box center [290, 41] width 36 height 20
click at [282, 44] on input "True" at bounding box center [280, 41] width 6 height 5
radio input "true"
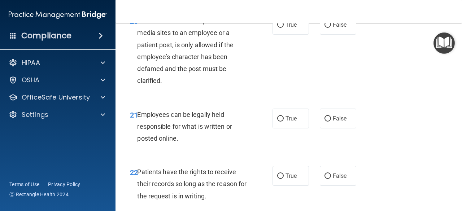
scroll to position [1653, 0]
click at [331, 34] on label "False" at bounding box center [338, 24] width 36 height 20
click at [331, 27] on input "False" at bounding box center [327, 24] width 6 height 5
radio input "true"
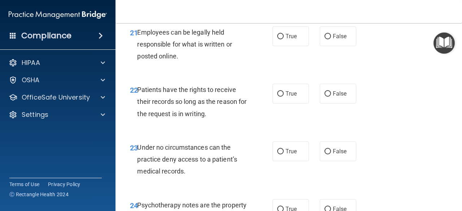
scroll to position [1736, 0]
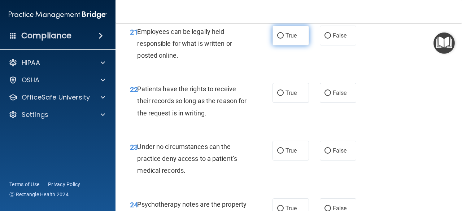
click at [283, 45] on label "True" at bounding box center [290, 36] width 36 height 20
click at [283, 39] on input "True" at bounding box center [280, 35] width 6 height 5
radio input "true"
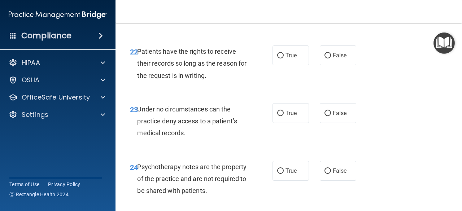
scroll to position [1774, 0]
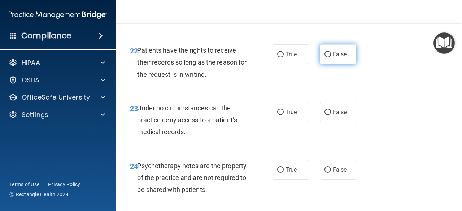
click at [324, 57] on input "False" at bounding box center [327, 54] width 6 height 5
radio input "true"
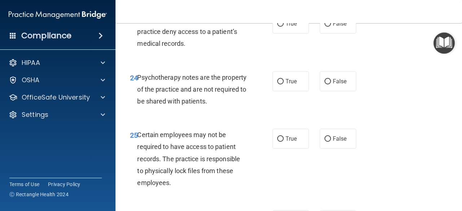
scroll to position [1863, 0]
click at [324, 26] on input "False" at bounding box center [327, 23] width 6 height 5
radio input "true"
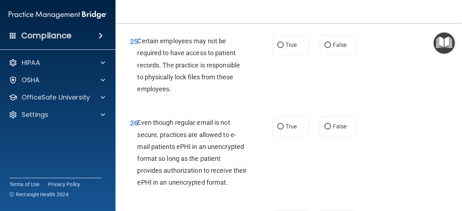
scroll to position [1959, 0]
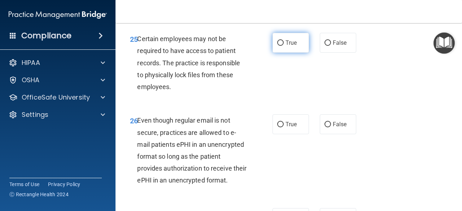
click at [285, 46] on span "True" at bounding box center [290, 42] width 11 height 7
click at [283, 46] on input "True" at bounding box center [280, 42] width 6 height 5
radio input "true"
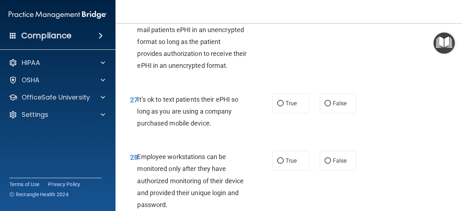
scroll to position [2074, 0]
click at [289, 12] on span "True" at bounding box center [290, 8] width 11 height 7
click at [284, 12] on input "True" at bounding box center [280, 8] width 6 height 5
radio input "true"
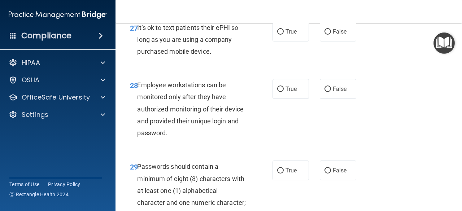
scroll to position [2146, 0]
click at [320, 41] on label "False" at bounding box center [338, 31] width 36 height 20
click at [324, 34] on input "False" at bounding box center [327, 31] width 6 height 5
radio input "true"
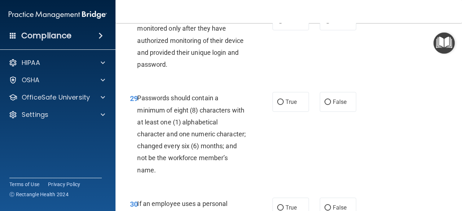
scroll to position [2214, 0]
click at [329, 30] on label "False" at bounding box center [338, 20] width 36 height 20
click at [329, 23] on input "False" at bounding box center [327, 20] width 6 height 5
radio input "true"
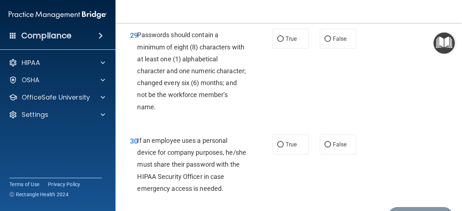
scroll to position [2277, 0]
click at [288, 42] on span "True" at bounding box center [290, 38] width 11 height 7
click at [284, 42] on input "True" at bounding box center [280, 38] width 6 height 5
radio input "true"
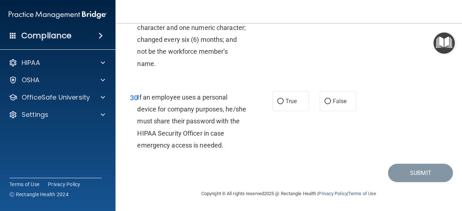
scroll to position [2364, 0]
click at [340, 105] on span "False" at bounding box center [340, 101] width 14 height 7
click at [331, 104] on input "False" at bounding box center [327, 101] width 6 height 5
radio input "true"
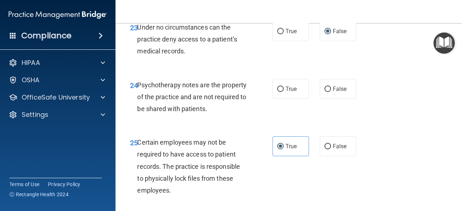
scroll to position [1855, 0]
click at [297, 99] on label "True" at bounding box center [290, 89] width 36 height 20
click at [284, 92] on input "True" at bounding box center [280, 88] width 6 height 5
radio input "true"
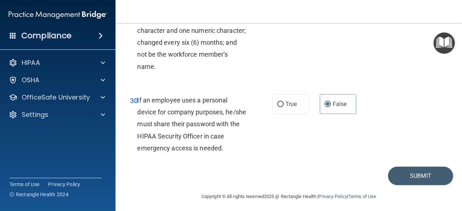
scroll to position [2367, 0]
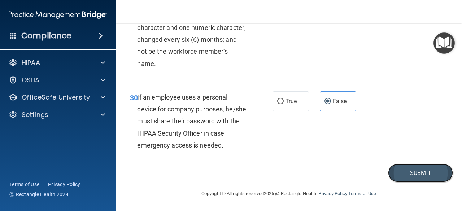
click at [404, 170] on button "Submit" at bounding box center [420, 173] width 65 height 18
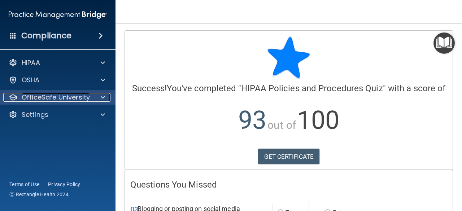
click at [77, 95] on p "OfficeSafe University" at bounding box center [56, 97] width 68 height 9
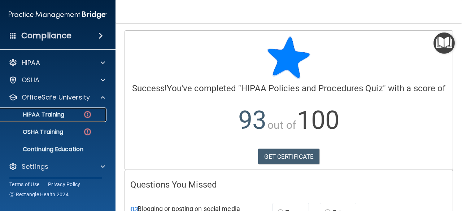
click at [82, 113] on div "HIPAA Training" at bounding box center [54, 114] width 99 height 7
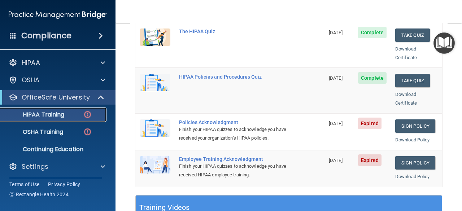
scroll to position [198, 0]
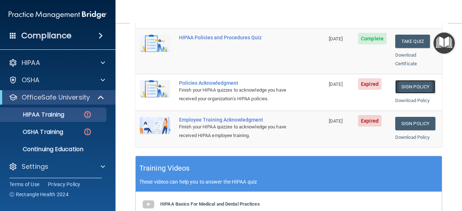
click at [413, 80] on link "Sign Policy" at bounding box center [415, 86] width 40 height 13
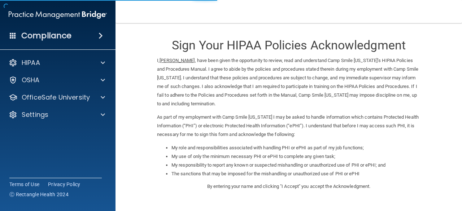
scroll to position [118, 0]
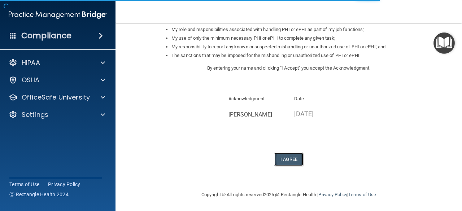
click at [287, 156] on button "I Agree" at bounding box center [288, 159] width 29 height 13
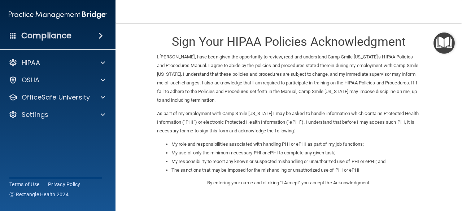
scroll to position [0, 0]
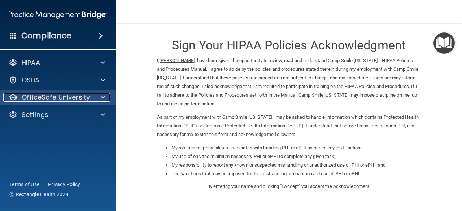
click at [86, 97] on p "OfficeSafe University" at bounding box center [56, 97] width 68 height 9
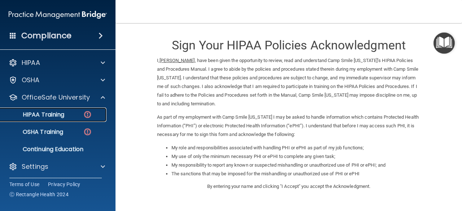
click at [77, 114] on div "HIPAA Training" at bounding box center [54, 114] width 99 height 7
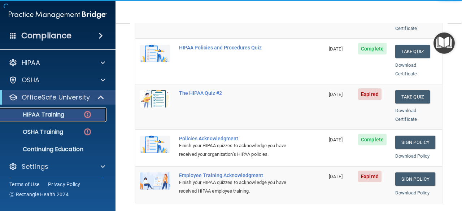
scroll to position [156, 0]
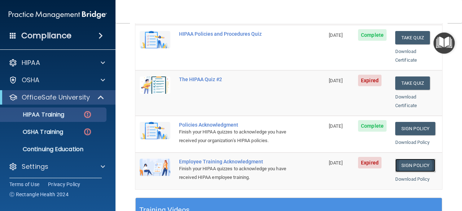
click at [415, 163] on link "Sign Policy" at bounding box center [415, 165] width 40 height 13
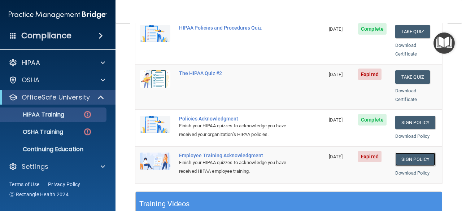
scroll to position [158, 0]
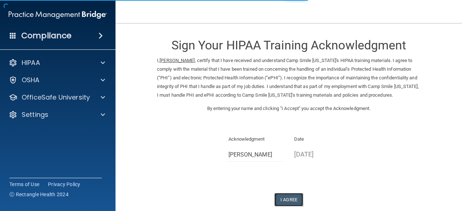
click at [292, 203] on button "I Agree" at bounding box center [288, 199] width 29 height 13
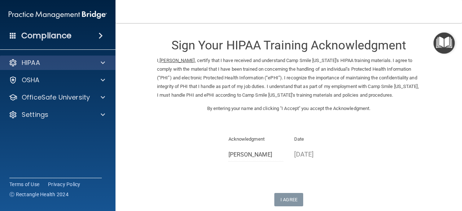
click at [78, 67] on div "HIPAA" at bounding box center [58, 63] width 116 height 14
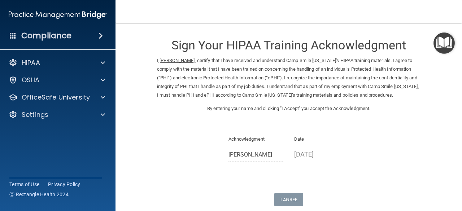
scroll to position [78, 0]
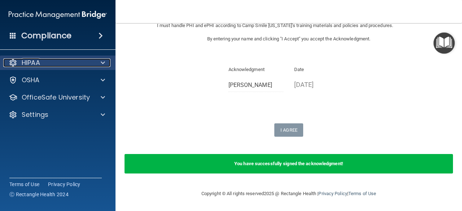
click at [96, 61] on div at bounding box center [102, 62] width 18 height 9
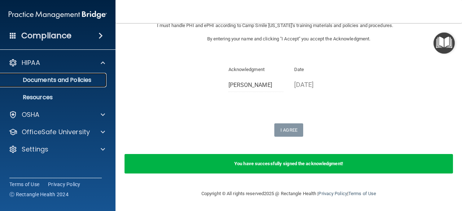
click at [85, 81] on p "Documents and Policies" at bounding box center [54, 80] width 99 height 7
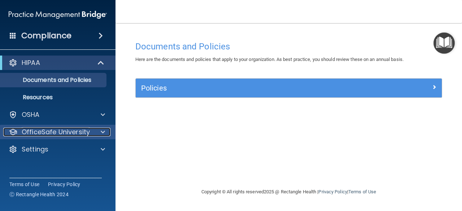
click at [78, 136] on p "OfficeSafe University" at bounding box center [56, 132] width 68 height 9
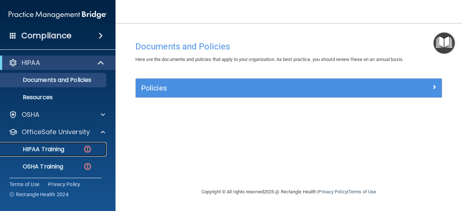
click at [75, 146] on div "HIPAA Training" at bounding box center [54, 149] width 99 height 7
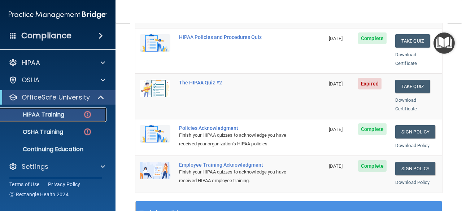
scroll to position [149, 0]
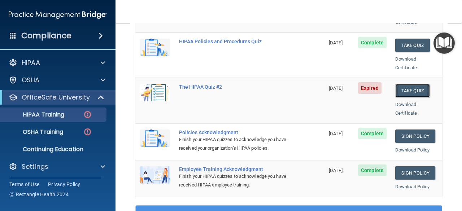
click at [416, 84] on button "Take Quiz" at bounding box center [412, 90] width 35 height 13
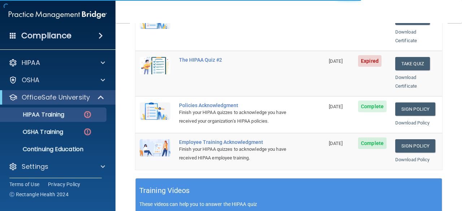
scroll to position [148, 0]
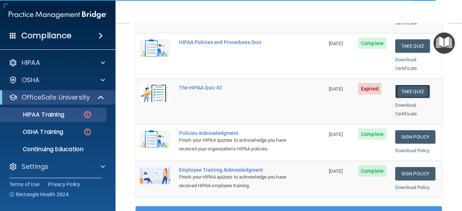
click at [398, 85] on button "Take Quiz" at bounding box center [412, 91] width 35 height 13
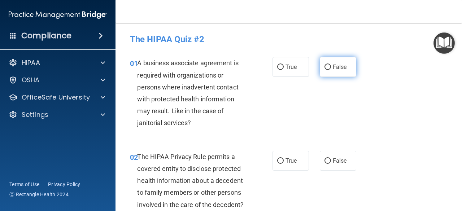
click at [327, 65] on input "False" at bounding box center [327, 67] width 6 height 5
radio input "true"
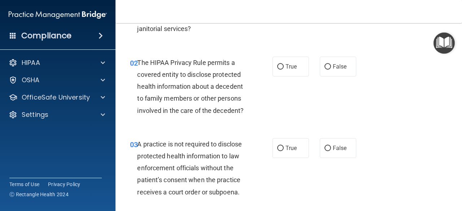
scroll to position [96, 0]
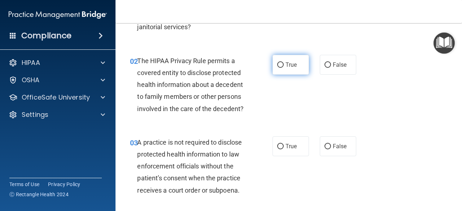
click at [295, 66] on label "True" at bounding box center [290, 65] width 36 height 20
click at [284, 66] on input "True" at bounding box center [280, 64] width 6 height 5
radio input "true"
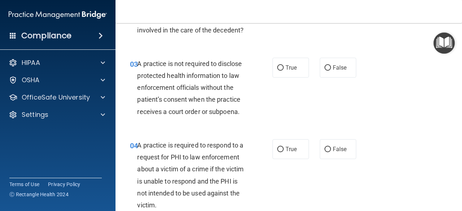
scroll to position [175, 0]
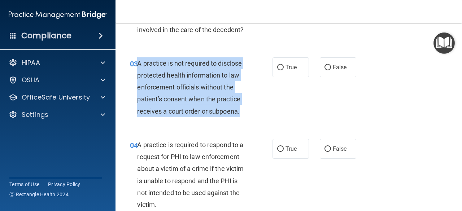
drag, startPoint x: 240, startPoint y: 112, endPoint x: 138, endPoint y: 67, distance: 111.8
click at [138, 67] on div "A practice is not required to disclose protected health information to law enfo…" at bounding box center [194, 87] width 115 height 60
copy span "A practice is not required to disclose protected health information to law enfo…"
click at [222, 95] on span "A practice is not required to disclose protected health information to law enfo…" at bounding box center [189, 88] width 105 height 56
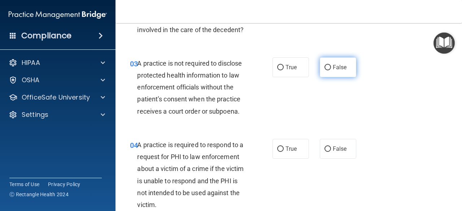
click at [320, 62] on label "False" at bounding box center [338, 67] width 36 height 20
click at [324, 65] on input "False" at bounding box center [327, 67] width 6 height 5
radio input "true"
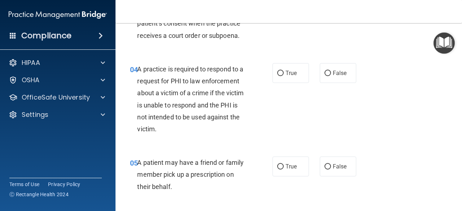
scroll to position [251, 0]
click at [277, 75] on input "True" at bounding box center [280, 72] width 6 height 5
radio input "true"
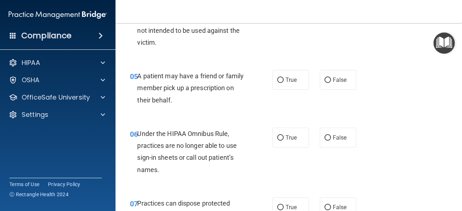
scroll to position [339, 0]
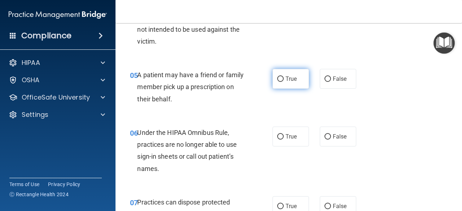
click at [281, 78] on label "True" at bounding box center [290, 79] width 36 height 20
click at [281, 78] on input "True" at bounding box center [280, 79] width 6 height 5
radio input "true"
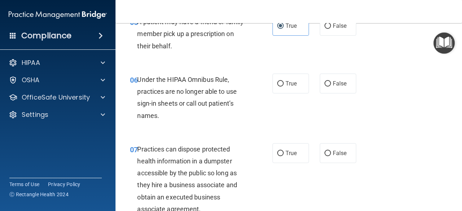
scroll to position [394, 0]
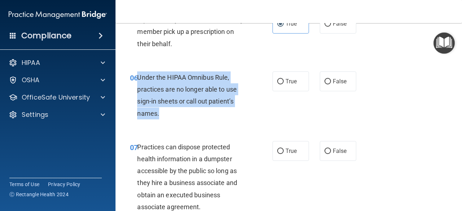
drag, startPoint x: 160, startPoint y: 115, endPoint x: 137, endPoint y: 80, distance: 42.2
click at [137, 80] on div "Under the HIPAA Omnibus Rule, practices are no longer able to use sign-in sheet…" at bounding box center [194, 95] width 115 height 48
copy span "Under the HIPAA Omnibus Rule, practices are no longer able to use sign-in sheet…"
click at [183, 91] on span "Under the HIPAA Omnibus Rule, practices are no longer able to use sign-in sheet…" at bounding box center [187, 96] width 100 height 44
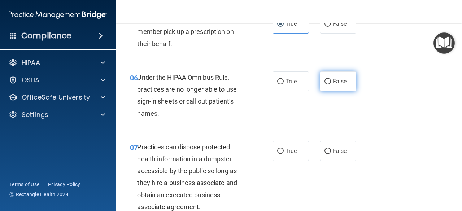
click at [324, 86] on label "False" at bounding box center [338, 81] width 36 height 20
click at [324, 84] on input "False" at bounding box center [327, 81] width 6 height 5
radio input "true"
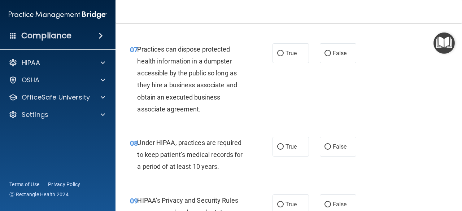
scroll to position [489, 0]
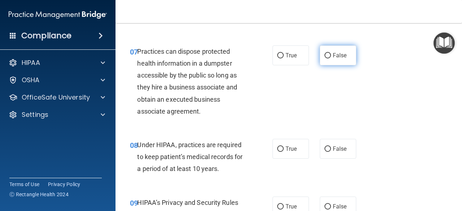
click at [320, 61] on label "False" at bounding box center [338, 55] width 36 height 20
click at [324, 58] on input "False" at bounding box center [327, 55] width 6 height 5
radio input "true"
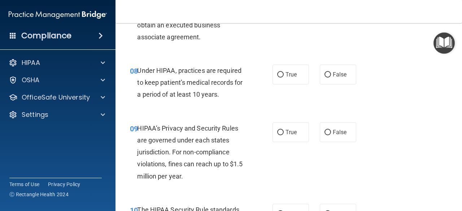
scroll to position [564, 0]
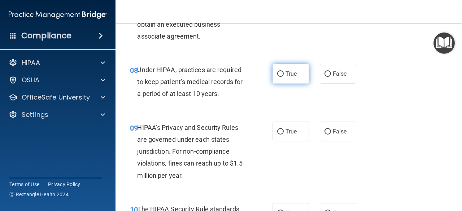
click at [285, 79] on label "True" at bounding box center [290, 74] width 36 height 20
click at [284, 77] on input "True" at bounding box center [280, 73] width 6 height 5
radio input "true"
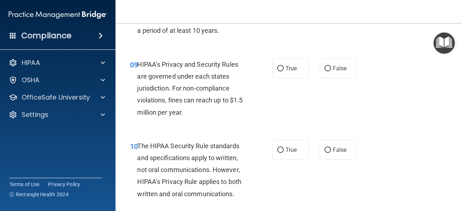
scroll to position [629, 0]
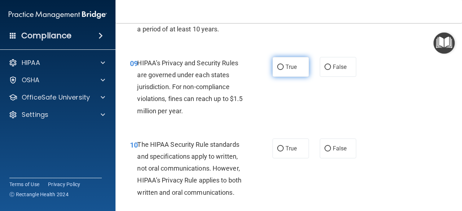
click at [281, 68] on label "True" at bounding box center [290, 67] width 36 height 20
click at [281, 68] on input "True" at bounding box center [280, 67] width 6 height 5
radio input "true"
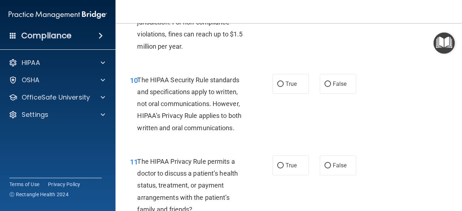
scroll to position [694, 0]
click at [280, 83] on input "True" at bounding box center [280, 83] width 6 height 5
radio input "true"
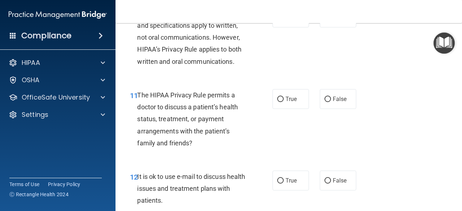
scroll to position [763, 0]
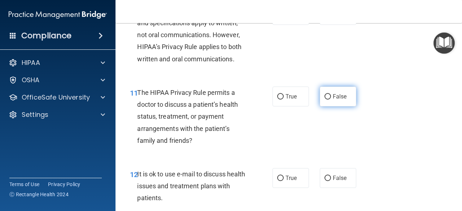
click at [320, 97] on label "False" at bounding box center [338, 97] width 36 height 20
click at [324, 97] on input "False" at bounding box center [327, 96] width 6 height 5
radio input "true"
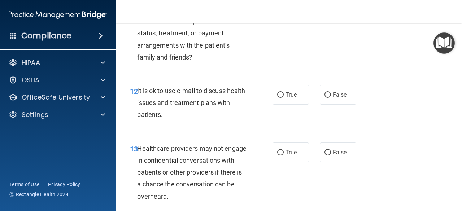
scroll to position [847, 0]
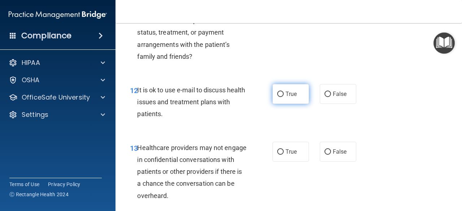
click at [289, 100] on label "True" at bounding box center [290, 94] width 36 height 20
click at [284, 97] on input "True" at bounding box center [280, 94] width 6 height 5
radio input "true"
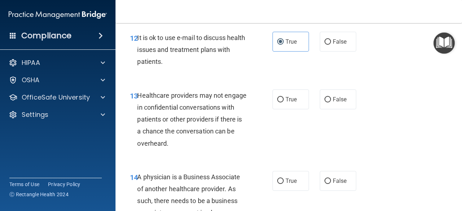
scroll to position [900, 0]
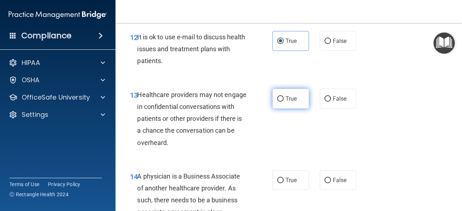
click at [284, 103] on label "True" at bounding box center [290, 99] width 36 height 20
click at [284, 102] on input "True" at bounding box center [280, 98] width 6 height 5
radio input "true"
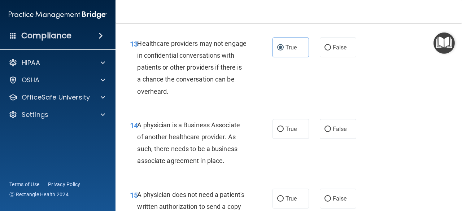
scroll to position [986, 0]
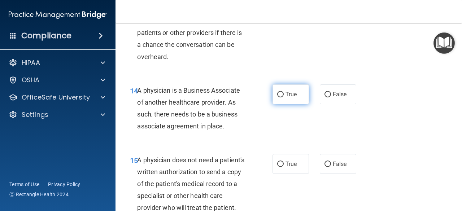
click at [285, 100] on label "True" at bounding box center [290, 94] width 36 height 20
click at [284, 97] on input "True" at bounding box center [280, 94] width 6 height 5
radio input "true"
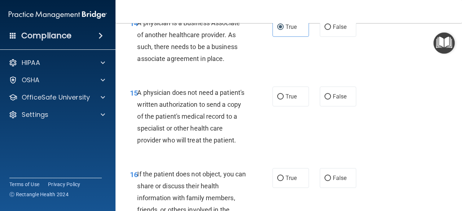
scroll to position [1053, 0]
click at [291, 98] on span "True" at bounding box center [290, 96] width 11 height 7
click at [284, 98] on input "True" at bounding box center [280, 96] width 6 height 5
radio input "true"
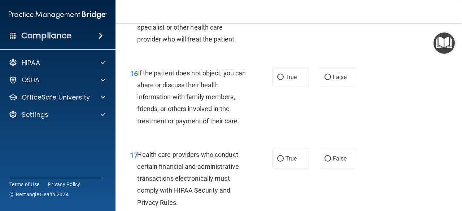
scroll to position [1156, 0]
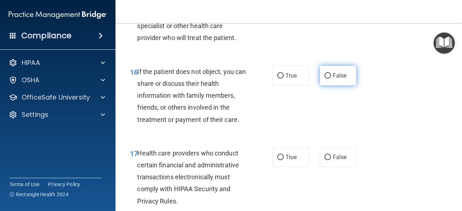
click at [320, 86] on label "False" at bounding box center [338, 76] width 36 height 20
click at [324, 79] on input "False" at bounding box center [327, 75] width 6 height 5
radio input "true"
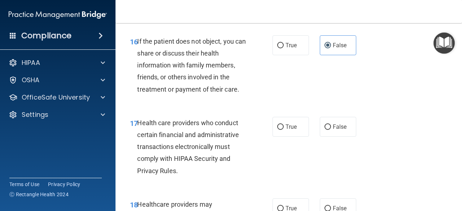
scroll to position [1212, 0]
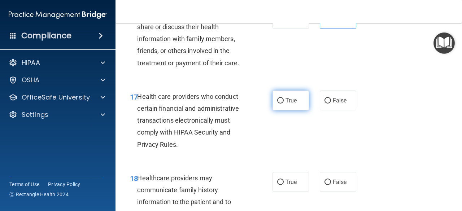
click at [282, 110] on label "True" at bounding box center [290, 101] width 36 height 20
click at [282, 104] on input "True" at bounding box center [280, 100] width 6 height 5
radio input "true"
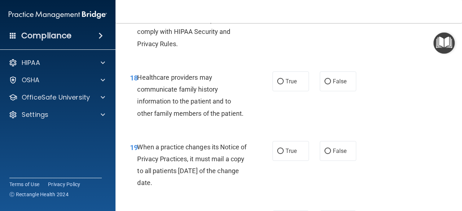
scroll to position [1324, 0]
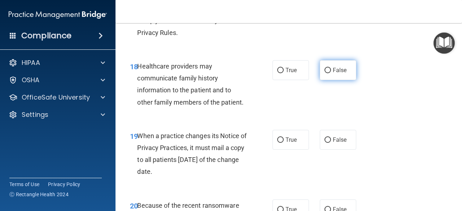
click at [333, 74] on span "False" at bounding box center [340, 70] width 14 height 7
click at [331, 73] on input "False" at bounding box center [327, 70] width 6 height 5
radio input "true"
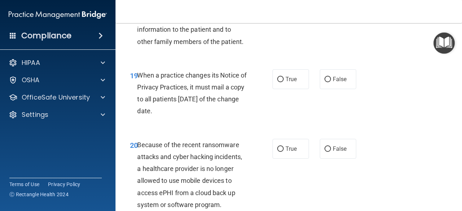
scroll to position [1385, 0]
click at [294, 89] on label "True" at bounding box center [290, 79] width 36 height 20
click at [284, 82] on input "True" at bounding box center [280, 79] width 6 height 5
radio input "true"
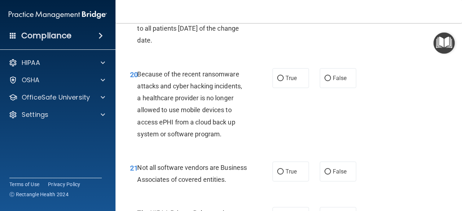
scroll to position [1456, 0]
click at [320, 88] on label "False" at bounding box center [338, 78] width 36 height 20
click at [324, 81] on input "False" at bounding box center [327, 77] width 6 height 5
radio input "true"
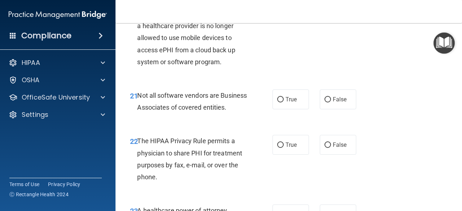
scroll to position [1528, 0]
click at [288, 109] on label "True" at bounding box center [290, 99] width 36 height 20
click at [284, 102] on input "True" at bounding box center [280, 99] width 6 height 5
radio input "true"
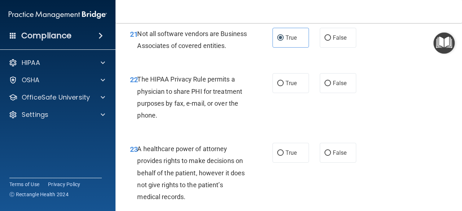
scroll to position [1594, 0]
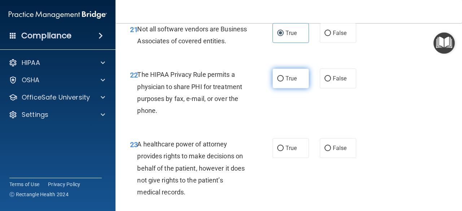
click at [273, 88] on label "True" at bounding box center [290, 79] width 36 height 20
click at [277, 82] on input "True" at bounding box center [280, 78] width 6 height 5
radio input "true"
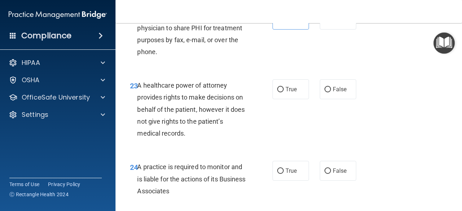
scroll to position [1654, 0]
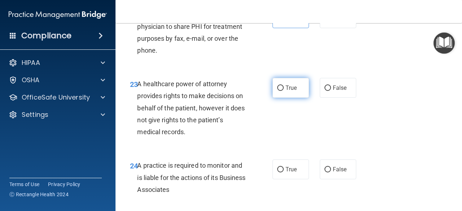
click at [284, 98] on label "True" at bounding box center [290, 88] width 36 height 20
click at [284, 91] on input "True" at bounding box center [280, 88] width 6 height 5
radio input "true"
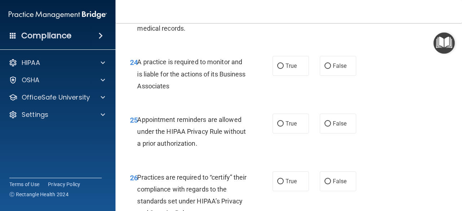
scroll to position [1764, 0]
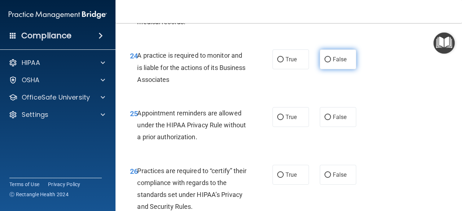
click at [335, 69] on label "False" at bounding box center [338, 59] width 36 height 20
click at [331, 62] on input "False" at bounding box center [327, 59] width 6 height 5
radio input "true"
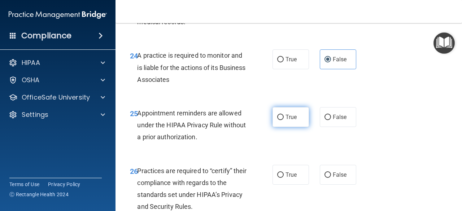
scroll to position [1805, 0]
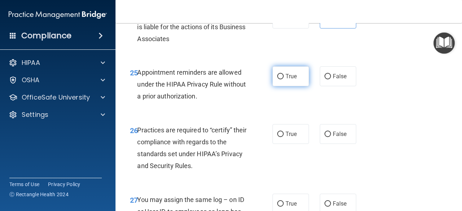
click at [285, 80] on span "True" at bounding box center [290, 76] width 11 height 7
click at [283, 79] on input "True" at bounding box center [280, 76] width 6 height 5
radio input "true"
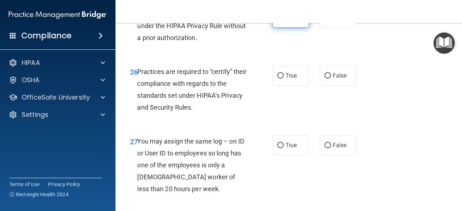
scroll to position [1864, 0]
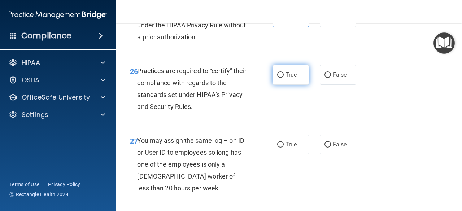
click at [280, 78] on input "True" at bounding box center [280, 75] width 6 height 5
radio input "true"
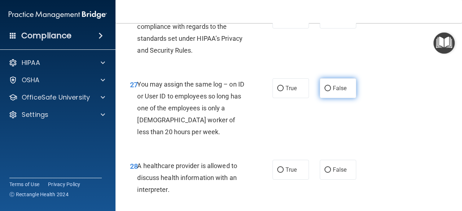
click at [320, 98] on label "False" at bounding box center [338, 88] width 36 height 20
click at [324, 91] on input "False" at bounding box center [327, 88] width 6 height 5
radio input "true"
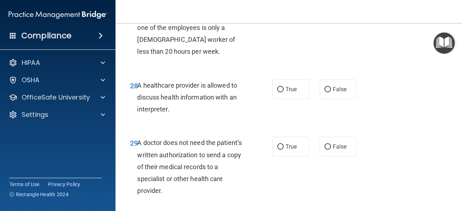
scroll to position [2007, 0]
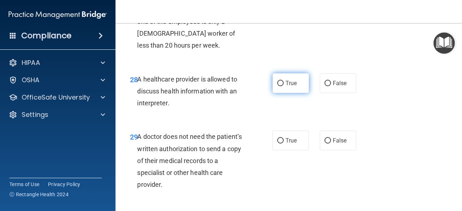
click at [294, 93] on label "True" at bounding box center [290, 83] width 36 height 20
click at [284, 86] on input "True" at bounding box center [280, 83] width 6 height 5
radio input "true"
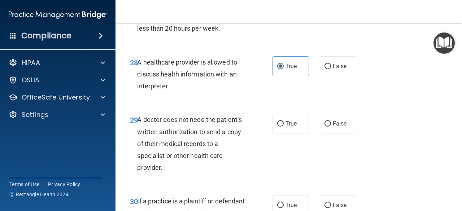
scroll to position [2022, 0]
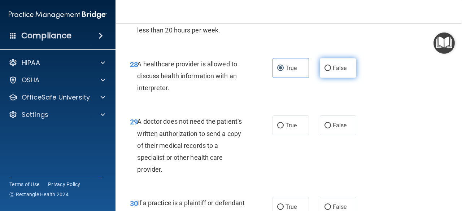
click at [328, 78] on label "False" at bounding box center [338, 68] width 36 height 20
click at [328, 71] on input "False" at bounding box center [327, 68] width 6 height 5
radio input "true"
radio input "false"
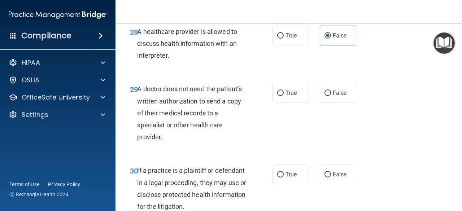
scroll to position [2057, 0]
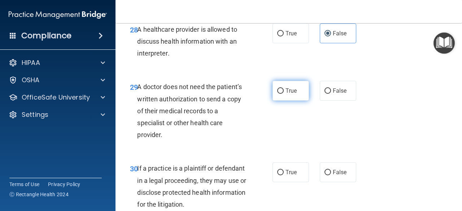
click at [280, 101] on label "True" at bounding box center [290, 91] width 36 height 20
click at [280, 94] on input "True" at bounding box center [280, 90] width 6 height 5
radio input "true"
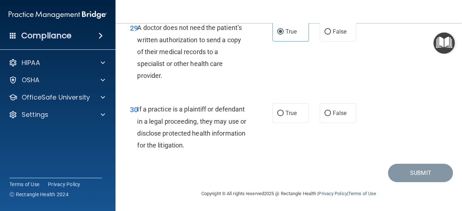
scroll to position [2132, 0]
click at [330, 115] on label "False" at bounding box center [338, 113] width 36 height 20
click at [330, 115] on input "False" at bounding box center [327, 113] width 6 height 5
radio input "true"
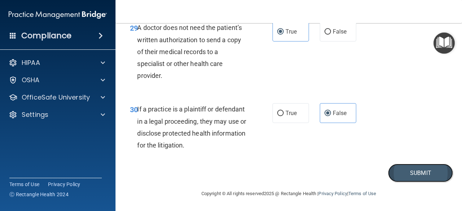
click at [409, 175] on button "Submit" at bounding box center [420, 173] width 65 height 18
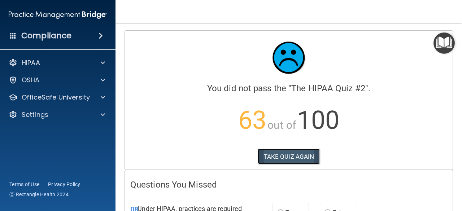
click at [294, 159] on button "TAKE QUIZ AGAIN" at bounding box center [289, 157] width 62 height 16
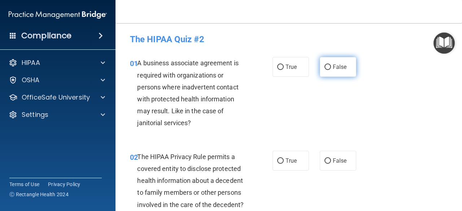
click at [335, 65] on span "False" at bounding box center [340, 67] width 14 height 7
click at [331, 65] on input "False" at bounding box center [327, 67] width 6 height 5
radio input "true"
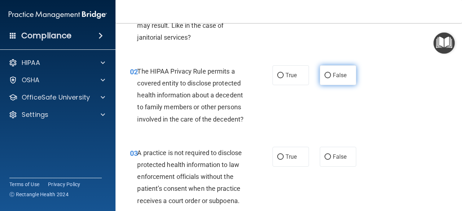
click at [338, 74] on span "False" at bounding box center [340, 75] width 14 height 7
click at [331, 74] on input "False" at bounding box center [327, 75] width 6 height 5
radio input "true"
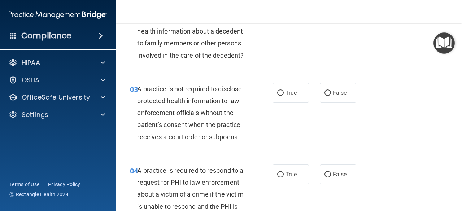
scroll to position [150, 0]
click at [333, 92] on span "False" at bounding box center [340, 92] width 14 height 7
click at [330, 92] on input "False" at bounding box center [327, 92] width 6 height 5
radio input "true"
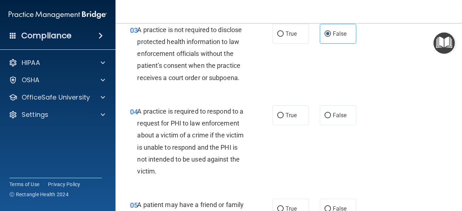
scroll to position [226, 0]
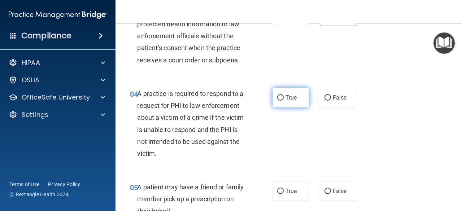
click at [290, 102] on label "True" at bounding box center [290, 98] width 36 height 20
click at [284, 101] on input "True" at bounding box center [280, 97] width 6 height 5
radio input "true"
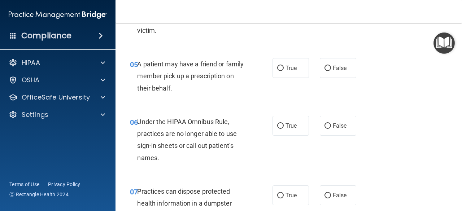
scroll to position [350, 0]
click at [293, 66] on span "True" at bounding box center [290, 67] width 11 height 7
click at [284, 66] on input "True" at bounding box center [280, 67] width 6 height 5
radio input "true"
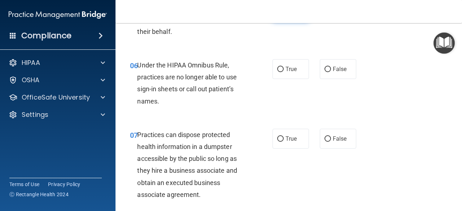
scroll to position [414, 0]
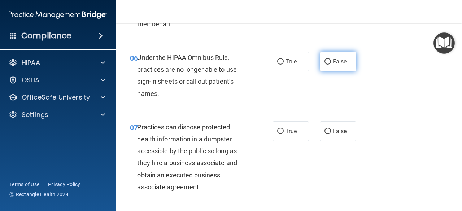
click at [333, 60] on span "False" at bounding box center [340, 61] width 14 height 7
click at [331, 60] on input "False" at bounding box center [327, 61] width 6 height 5
radio input "true"
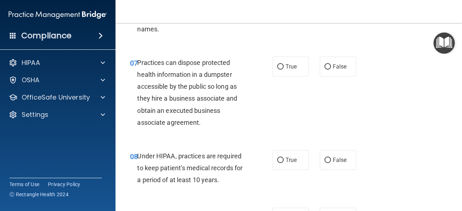
scroll to position [479, 0]
click at [324, 64] on input "False" at bounding box center [327, 66] width 6 height 5
radio input "true"
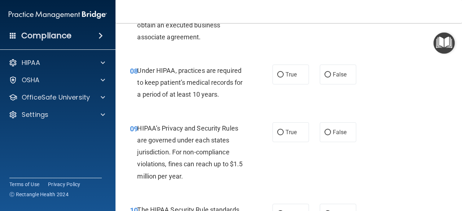
scroll to position [564, 0]
click at [333, 77] on span "False" at bounding box center [340, 74] width 14 height 7
click at [331, 77] on input "False" at bounding box center [327, 74] width 6 height 5
radio input "true"
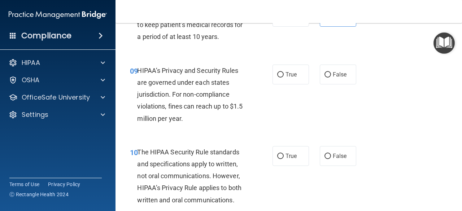
scroll to position [622, 0]
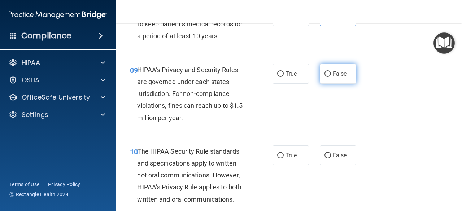
click at [326, 69] on label "False" at bounding box center [338, 74] width 36 height 20
click at [326, 71] on input "False" at bounding box center [327, 73] width 6 height 5
radio input "true"
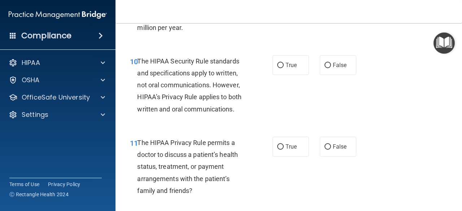
scroll to position [713, 0]
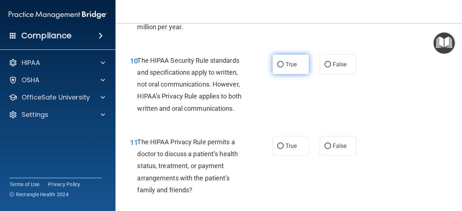
click at [280, 66] on input "True" at bounding box center [280, 64] width 6 height 5
radio input "true"
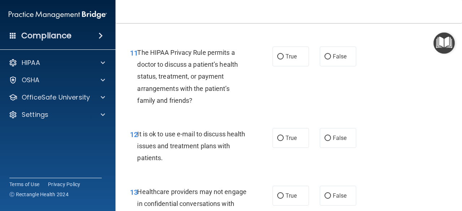
scroll to position [803, 0]
click at [277, 64] on label "True" at bounding box center [290, 56] width 36 height 20
click at [277, 59] on input "True" at bounding box center [280, 56] width 6 height 5
radio input "true"
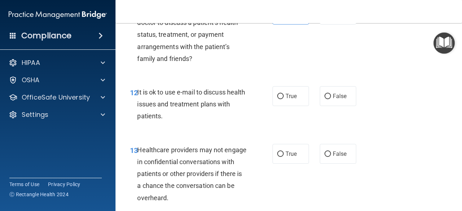
scroll to position [859, 0]
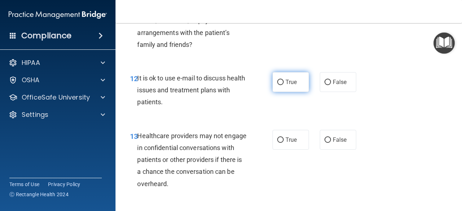
click at [284, 85] on label "True" at bounding box center [290, 82] width 36 height 20
click at [284, 85] on input "True" at bounding box center [280, 82] width 6 height 5
radio input "true"
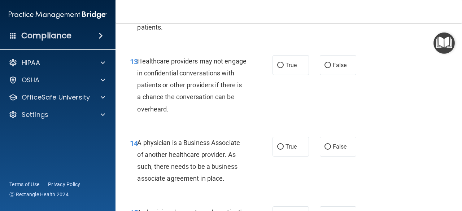
scroll to position [934, 0]
click at [333, 67] on span "False" at bounding box center [340, 64] width 14 height 7
click at [331, 67] on input "False" at bounding box center [327, 64] width 6 height 5
radio input "true"
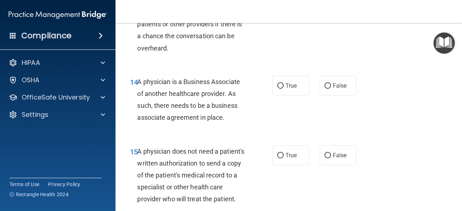
scroll to position [995, 0]
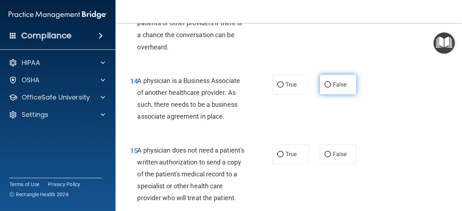
click at [320, 84] on label "False" at bounding box center [338, 85] width 36 height 20
click at [324, 84] on input "False" at bounding box center [327, 84] width 6 height 5
radio input "true"
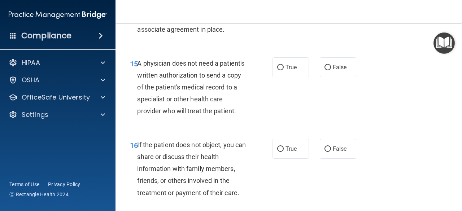
scroll to position [1083, 0]
click at [336, 61] on label "False" at bounding box center [338, 67] width 36 height 20
click at [331, 65] on input "False" at bounding box center [327, 67] width 6 height 5
radio input "true"
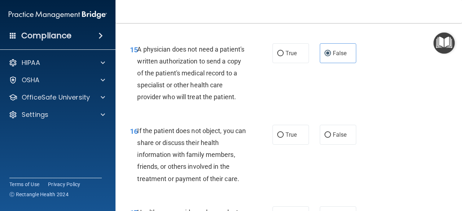
scroll to position [1097, 0]
click at [296, 52] on label "True" at bounding box center [290, 53] width 36 height 20
click at [284, 52] on input "True" at bounding box center [280, 53] width 6 height 5
radio input "true"
radio input "false"
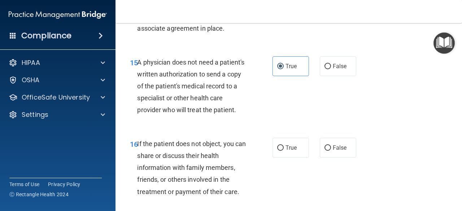
scroll to position [1184, 0]
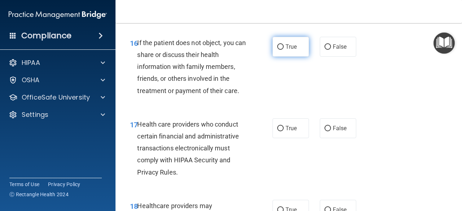
click at [287, 57] on label "True" at bounding box center [290, 47] width 36 height 20
click at [284, 50] on input "True" at bounding box center [280, 46] width 6 height 5
radio input "true"
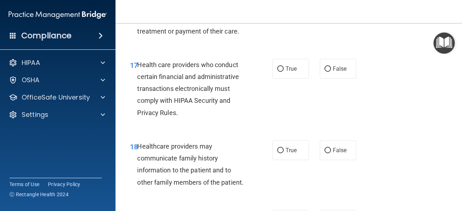
scroll to position [1244, 0]
click at [296, 73] on label "True" at bounding box center [290, 68] width 36 height 20
click at [284, 71] on input "True" at bounding box center [280, 68] width 6 height 5
radio input "true"
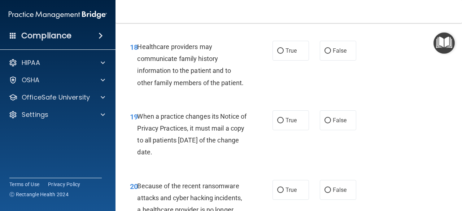
scroll to position [1344, 0]
click at [344, 60] on label "False" at bounding box center [338, 50] width 36 height 20
click at [331, 53] on input "False" at bounding box center [327, 50] width 6 height 5
radio input "true"
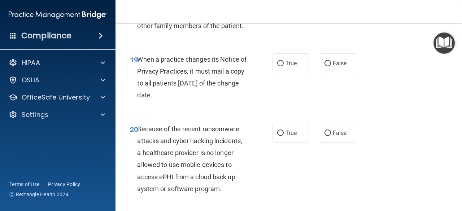
scroll to position [1401, 0]
click at [334, 73] on label "False" at bounding box center [338, 63] width 36 height 20
click at [331, 66] on input "False" at bounding box center [327, 63] width 6 height 5
radio input "true"
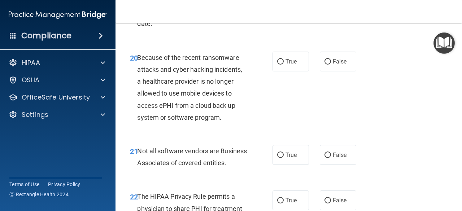
scroll to position [1476, 0]
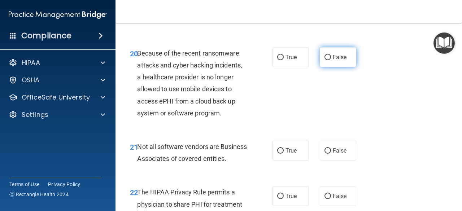
click at [320, 67] on label "False" at bounding box center [338, 57] width 36 height 20
click at [324, 60] on input "False" at bounding box center [327, 57] width 6 height 5
radio input "true"
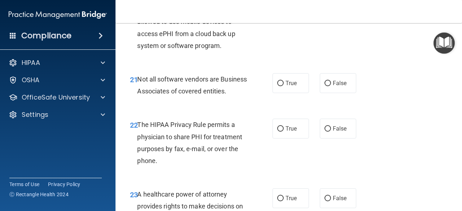
scroll to position [1544, 0]
click at [280, 93] on label "True" at bounding box center [290, 83] width 36 height 20
click at [280, 86] on input "True" at bounding box center [280, 82] width 6 height 5
radio input "true"
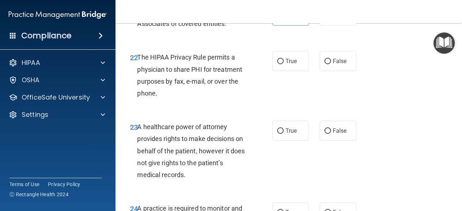
scroll to position [1614, 0]
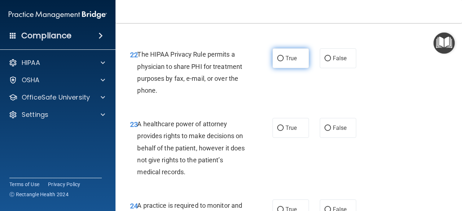
click at [284, 68] on label "True" at bounding box center [290, 58] width 36 height 20
click at [284, 61] on input "True" at bounding box center [280, 58] width 6 height 5
radio input "true"
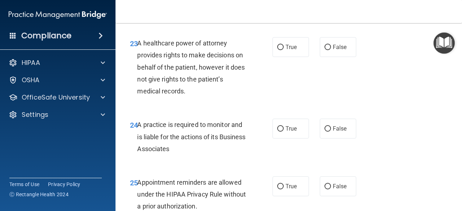
scroll to position [1697, 0]
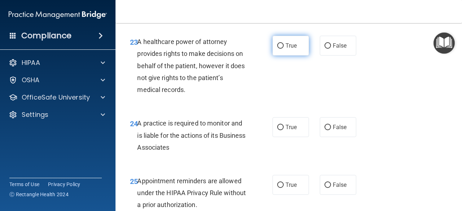
click at [285, 56] on label "True" at bounding box center [290, 46] width 36 height 20
click at [284, 49] on input "True" at bounding box center [280, 45] width 6 height 5
radio input "true"
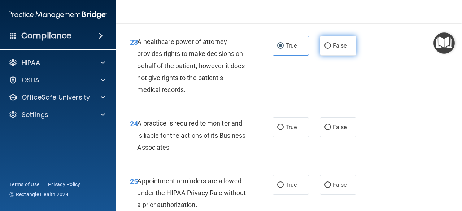
click at [333, 56] on label "False" at bounding box center [338, 46] width 36 height 20
click at [331, 49] on input "False" at bounding box center [327, 45] width 6 height 5
radio input "true"
radio input "false"
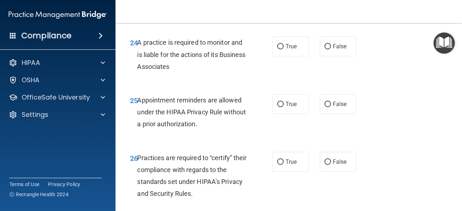
scroll to position [1778, 0]
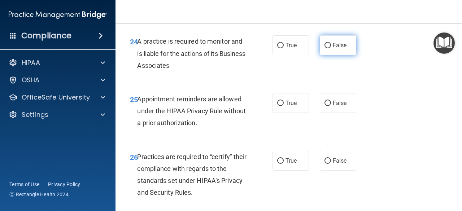
click at [331, 55] on label "False" at bounding box center [338, 45] width 36 height 20
click at [331, 48] on input "False" at bounding box center [327, 45] width 6 height 5
radio input "true"
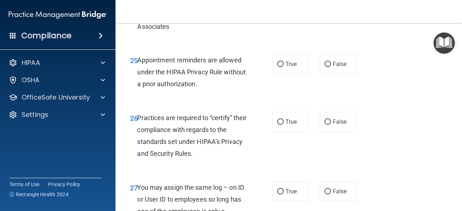
scroll to position [1818, 0]
click at [286, 74] on label "True" at bounding box center [290, 64] width 36 height 20
click at [284, 67] on input "True" at bounding box center [280, 63] width 6 height 5
radio input "true"
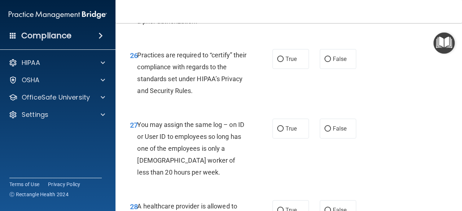
scroll to position [1881, 0]
click at [345, 69] on label "False" at bounding box center [338, 59] width 36 height 20
click at [331, 62] on input "False" at bounding box center [327, 58] width 6 height 5
radio input "true"
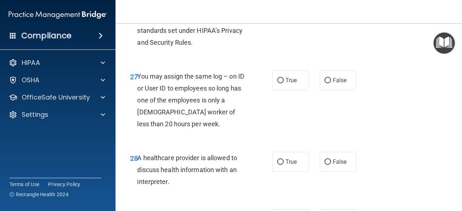
scroll to position [1929, 0]
click at [331, 90] on label "False" at bounding box center [338, 80] width 36 height 20
click at [331, 83] on input "False" at bounding box center [327, 80] width 6 height 5
radio input "true"
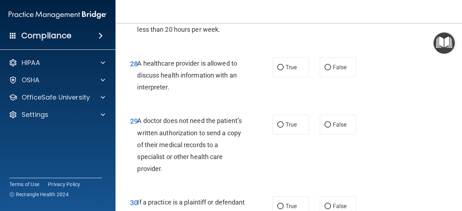
scroll to position [2024, 0]
click at [326, 70] on input "False" at bounding box center [327, 67] width 6 height 5
radio input "true"
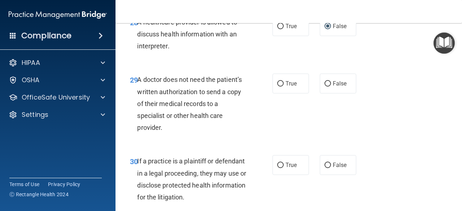
scroll to position [2080, 0]
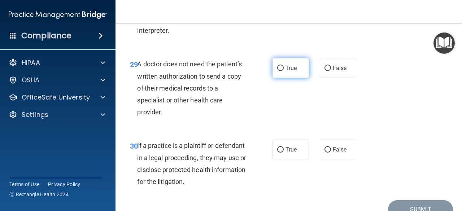
click at [285, 71] on span "True" at bounding box center [290, 68] width 11 height 7
click at [283, 71] on input "True" at bounding box center [280, 68] width 6 height 5
radio input "true"
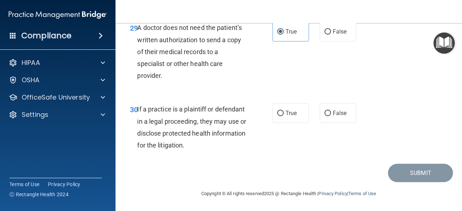
scroll to position [2140, 0]
click at [279, 112] on input "True" at bounding box center [280, 113] width 6 height 5
radio input "true"
click at [421, 177] on button "Submit" at bounding box center [420, 173] width 65 height 18
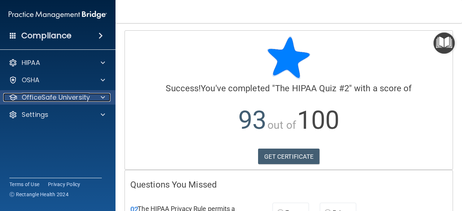
click at [77, 99] on p "OfficeSafe University" at bounding box center [56, 97] width 68 height 9
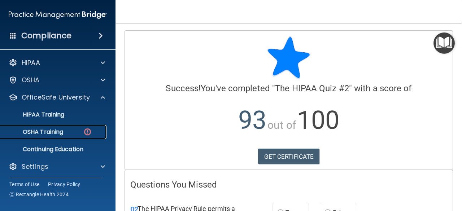
click at [72, 132] on div "OSHA Training" at bounding box center [54, 131] width 99 height 7
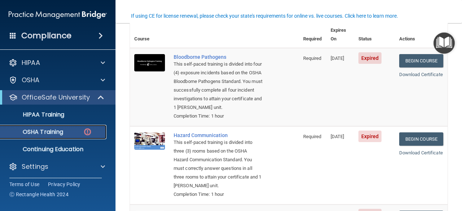
scroll to position [61, 0]
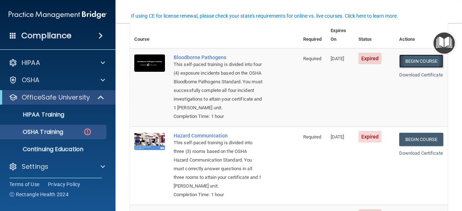
click at [422, 54] on link "Begin Course" at bounding box center [421, 60] width 44 height 13
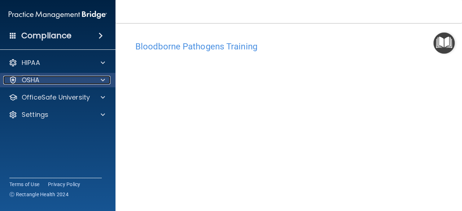
click at [62, 83] on div "OSHA" at bounding box center [48, 80] width 90 height 9
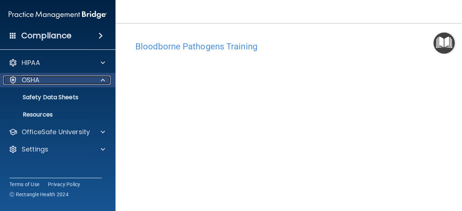
click at [62, 83] on div "OSHA" at bounding box center [48, 80] width 90 height 9
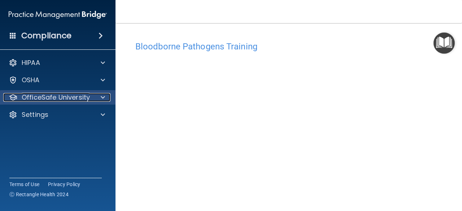
click at [61, 95] on p "OfficeSafe University" at bounding box center [56, 97] width 68 height 9
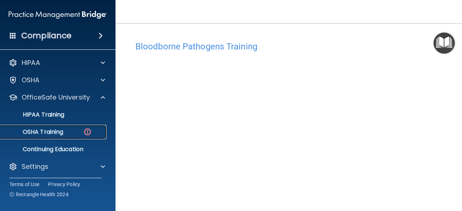
click at [48, 128] on p "OSHA Training" at bounding box center [34, 131] width 58 height 7
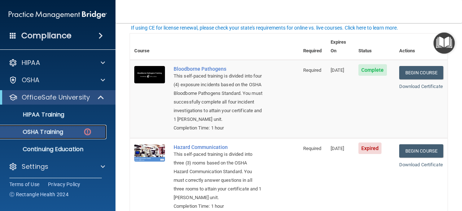
scroll to position [49, 0]
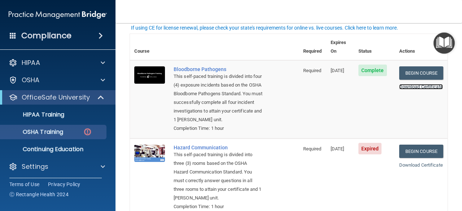
click at [405, 86] on link "Download Certificate" at bounding box center [421, 86] width 44 height 5
